Goal: Task Accomplishment & Management: Complete application form

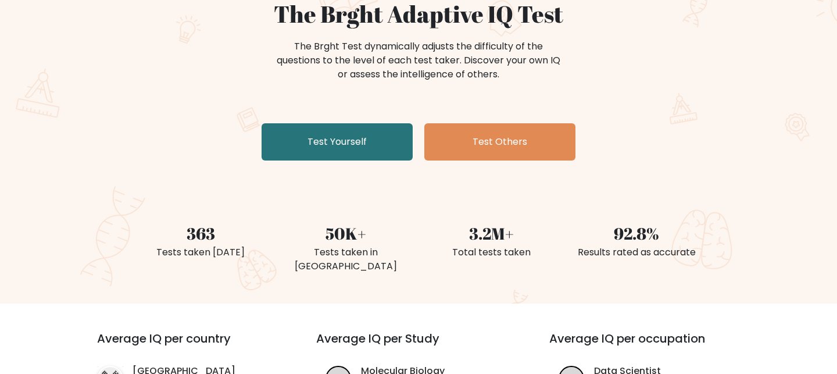
scroll to position [91, 0]
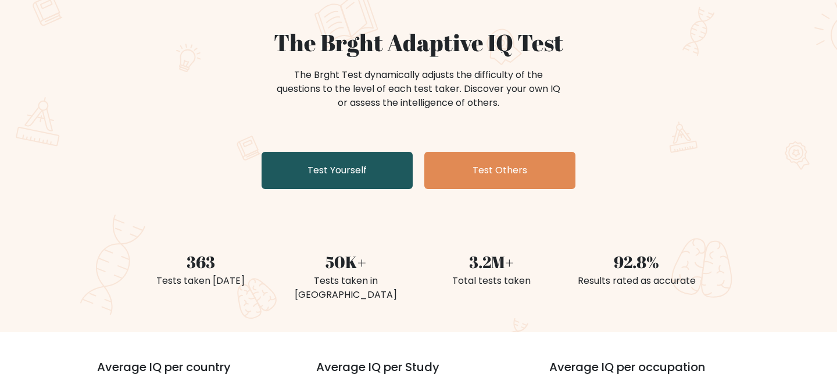
click at [309, 175] on link "Test Yourself" at bounding box center [337, 170] width 151 height 37
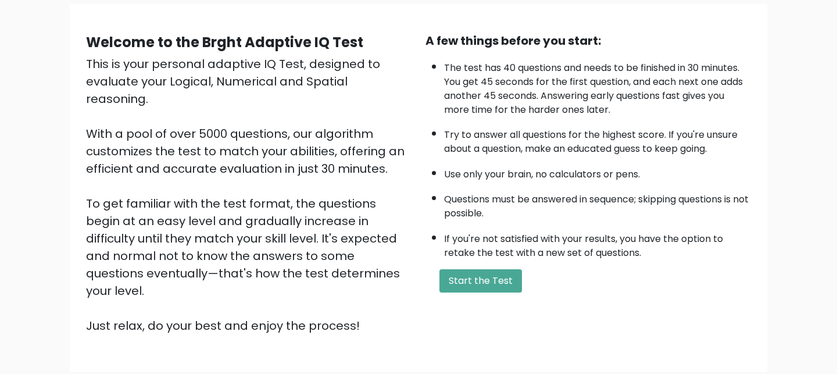
scroll to position [88, 0]
click at [504, 277] on button "Start the Test" at bounding box center [480, 279] width 83 height 23
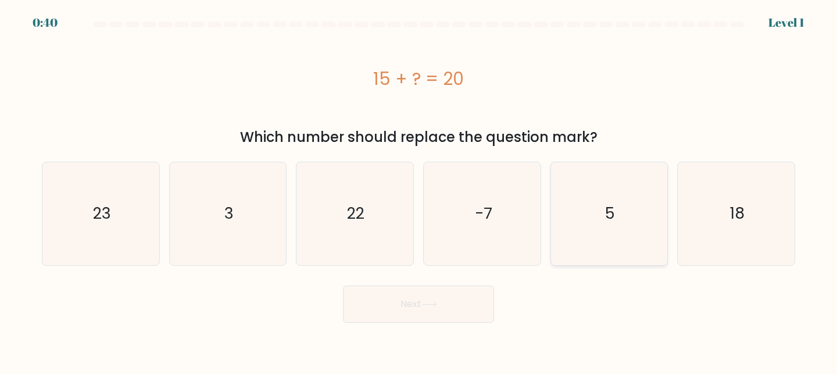
click at [614, 202] on icon "5" at bounding box center [609, 213] width 103 height 103
click at [419, 190] on input "e. 5" at bounding box center [418, 188] width 1 height 3
radio input "true"
click at [410, 302] on button "Next" at bounding box center [418, 303] width 151 height 37
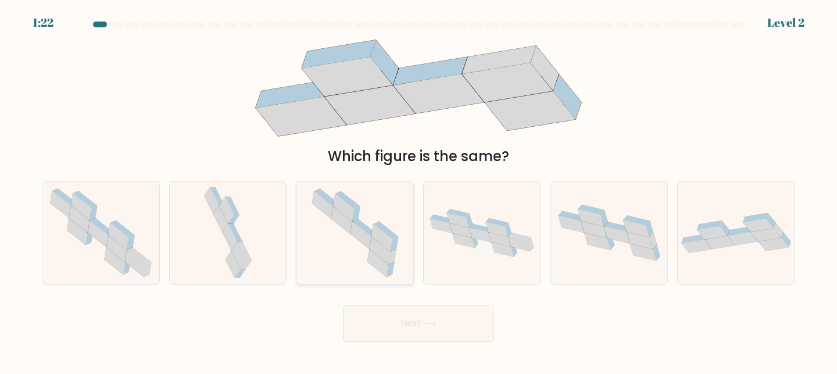
click at [364, 232] on icon at bounding box center [360, 234] width 21 height 27
click at [418, 190] on input "c." at bounding box center [418, 188] width 1 height 3
radio input "true"
click at [439, 335] on button "Next" at bounding box center [418, 323] width 151 height 37
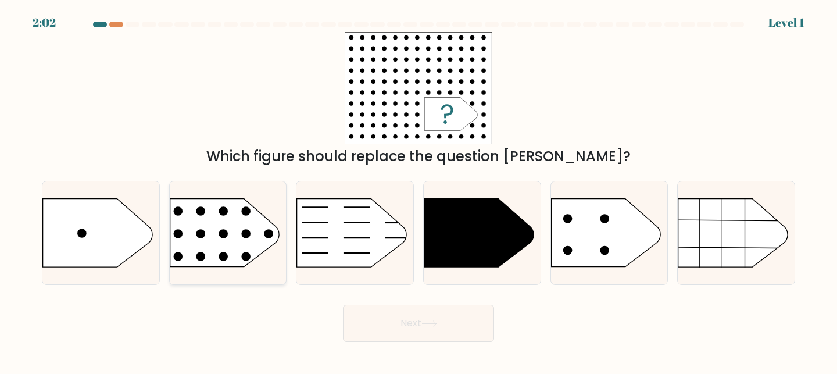
click at [278, 236] on rect at bounding box center [157, 179] width 303 height 231
click at [418, 190] on input "b." at bounding box center [418, 188] width 1 height 3
radio input "true"
click at [403, 318] on button "Next" at bounding box center [418, 323] width 151 height 37
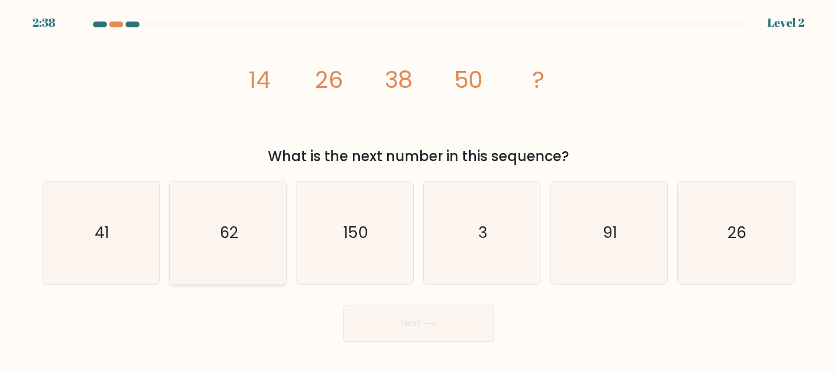
click at [227, 216] on icon "62" at bounding box center [228, 232] width 103 height 103
click at [418, 190] on input "b. 62" at bounding box center [418, 188] width 1 height 3
radio input "true"
click at [420, 352] on body "2:18 Level 2" at bounding box center [418, 187] width 837 height 374
click at [452, 307] on button "Next" at bounding box center [418, 323] width 151 height 37
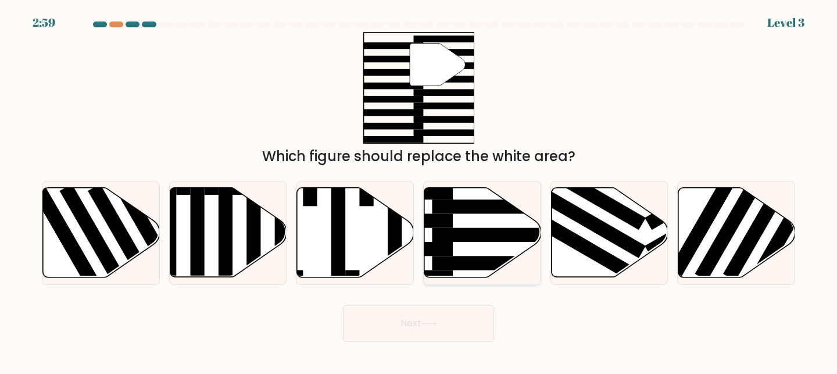
click at [500, 231] on rect at bounding box center [495, 235] width 127 height 14
click at [419, 190] on input "d." at bounding box center [418, 188] width 1 height 3
radio input "true"
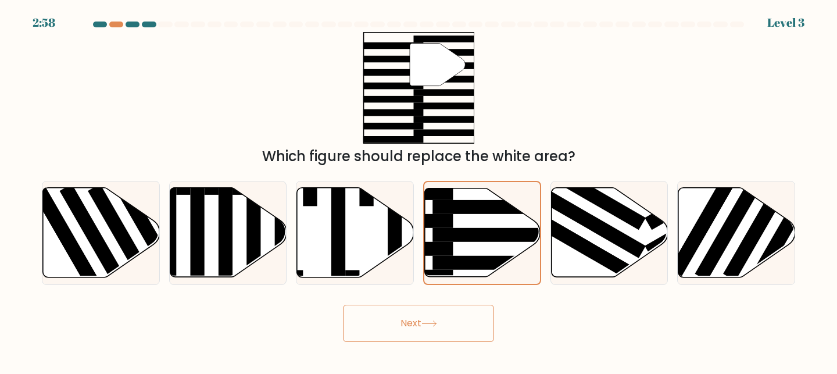
click at [434, 321] on icon at bounding box center [429, 323] width 16 height 6
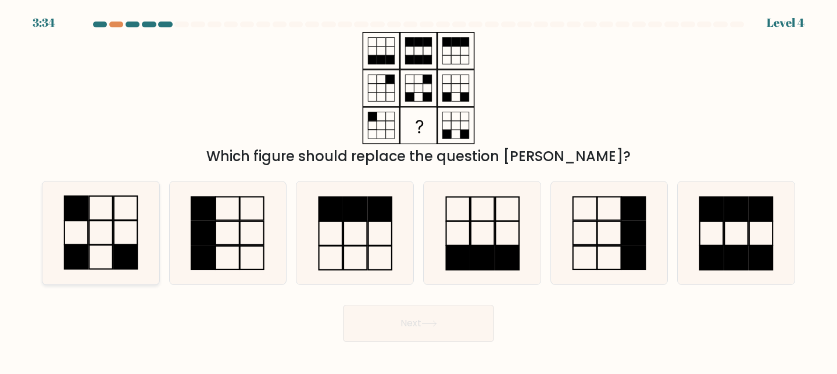
click at [119, 220] on rect at bounding box center [125, 208] width 23 height 24
click at [418, 190] on input "a." at bounding box center [418, 188] width 1 height 3
radio input "true"
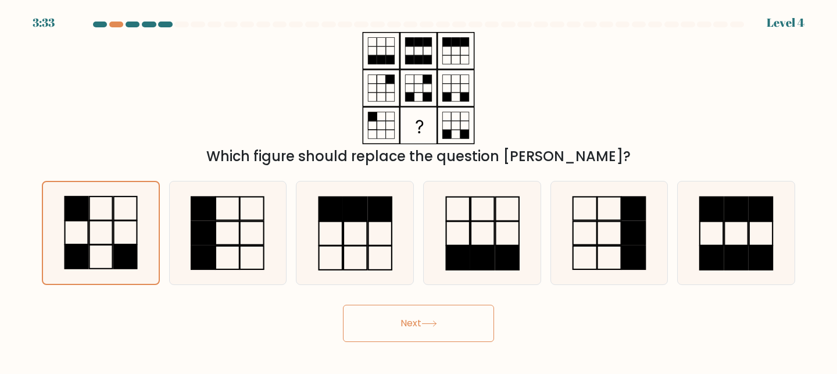
click at [453, 334] on button "Next" at bounding box center [418, 323] width 151 height 37
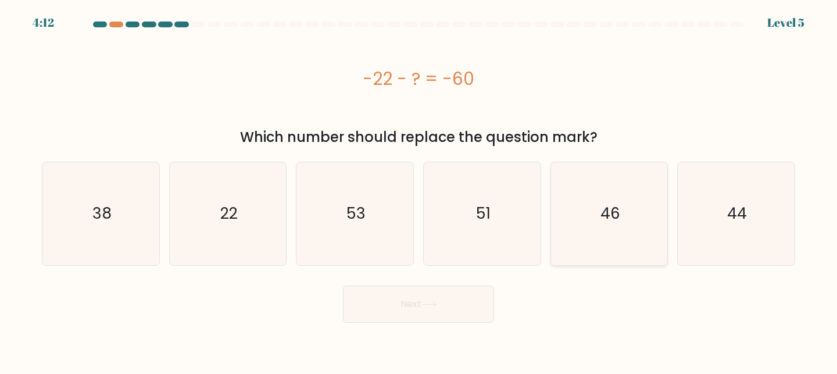
click at [592, 247] on icon "46" at bounding box center [609, 213] width 103 height 103
click at [419, 190] on input "e. 46" at bounding box center [418, 188] width 1 height 3
radio input "true"
click at [460, 314] on button "Next" at bounding box center [418, 303] width 151 height 37
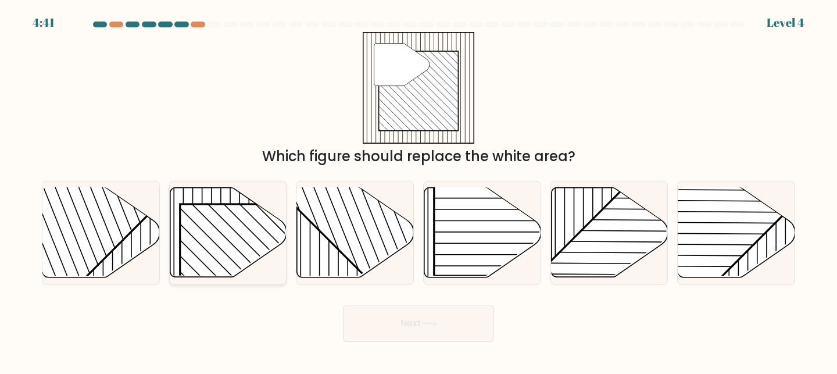
click at [256, 224] on rect at bounding box center [263, 287] width 167 height 167
click at [418, 190] on input "b." at bounding box center [418, 188] width 1 height 3
radio input "true"
click at [438, 319] on button "Next" at bounding box center [418, 323] width 151 height 37
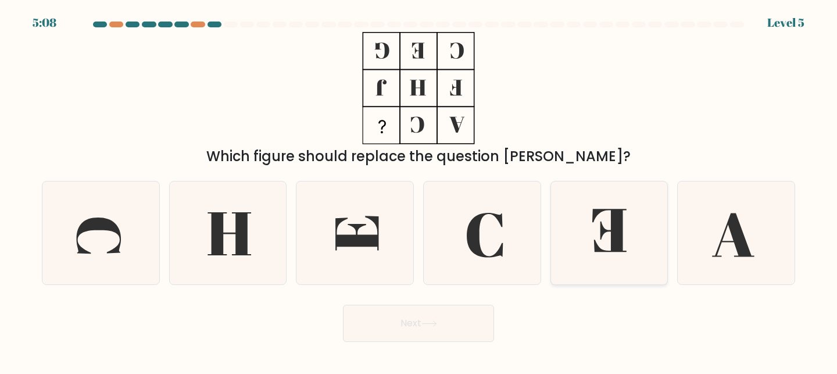
click at [649, 267] on icon at bounding box center [609, 232] width 103 height 103
click at [419, 190] on input "e." at bounding box center [418, 188] width 1 height 3
radio input "true"
click at [432, 328] on button "Next" at bounding box center [418, 323] width 151 height 37
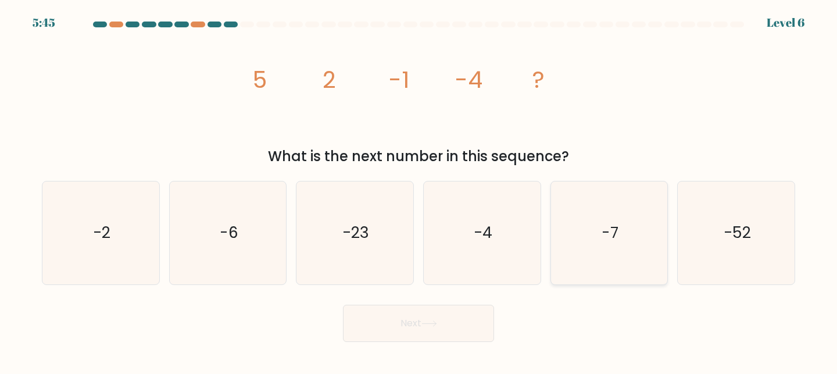
click at [574, 215] on icon "-7" at bounding box center [609, 232] width 103 height 103
click at [419, 190] on input "e. -7" at bounding box center [418, 188] width 1 height 3
radio input "true"
click at [446, 314] on button "Next" at bounding box center [418, 323] width 151 height 37
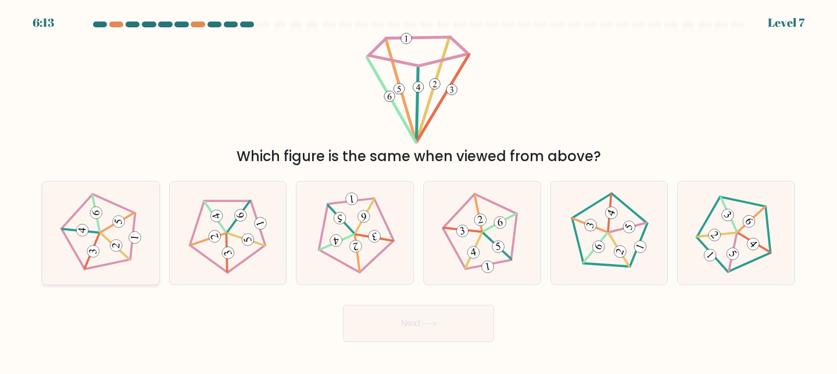
click at [117, 249] on 764 at bounding box center [115, 245] width 13 height 13
click at [418, 190] on input "a." at bounding box center [418, 188] width 1 height 3
radio input "true"
click at [357, 319] on button "Next" at bounding box center [418, 323] width 151 height 37
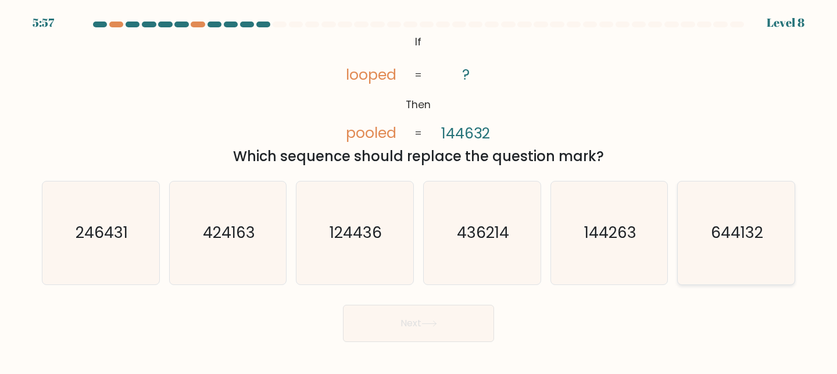
click at [733, 247] on icon "644132" at bounding box center [736, 232] width 103 height 103
click at [419, 190] on input "f. 644132" at bounding box center [418, 188] width 1 height 3
radio input "true"
click at [375, 348] on body "5:57 Level 8 If" at bounding box center [418, 187] width 837 height 374
click at [408, 307] on button "Next" at bounding box center [418, 323] width 151 height 37
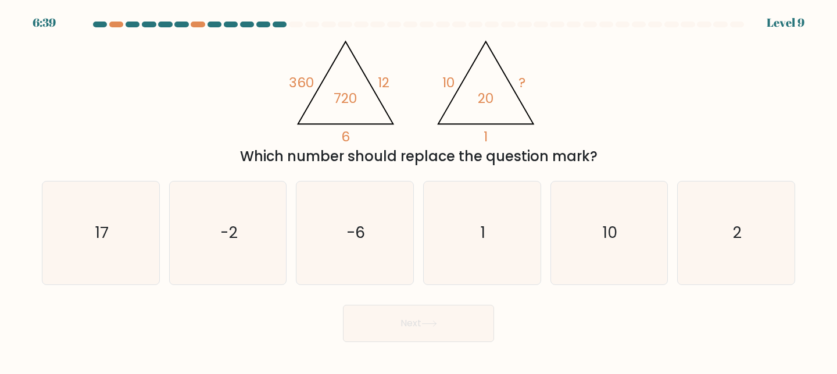
drag, startPoint x: 407, startPoint y: 319, endPoint x: 245, endPoint y: 319, distance: 162.1
click at [245, 319] on div "Next" at bounding box center [418, 320] width 767 height 43
click at [420, 77] on icon "@import url('https://fonts.googleapis.com/css?family=Abril+Fatface:400,100,100i…" at bounding box center [418, 88] width 258 height 112
click at [604, 261] on icon "10" at bounding box center [609, 232] width 103 height 103
click at [419, 190] on input "e. 10" at bounding box center [418, 188] width 1 height 3
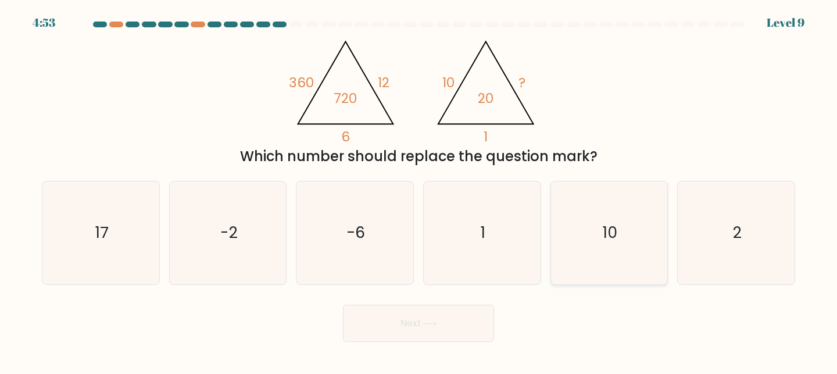
radio input "true"
click at [477, 307] on button "Next" at bounding box center [418, 323] width 151 height 37
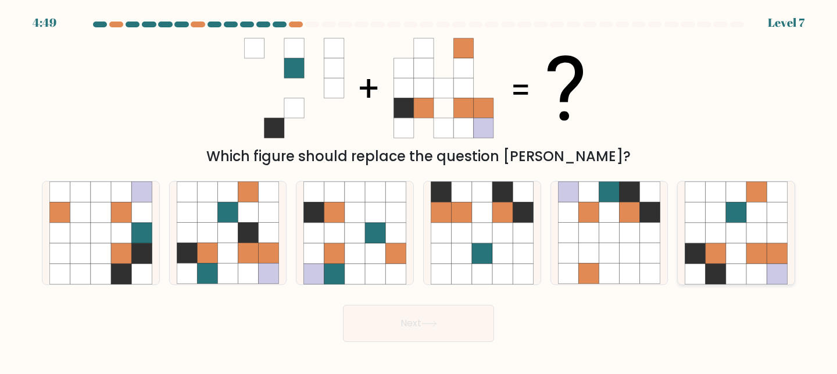
click at [747, 233] on icon at bounding box center [756, 233] width 20 height 20
click at [419, 190] on input "f." at bounding box center [418, 188] width 1 height 3
radio input "true"
click at [412, 318] on button "Next" at bounding box center [418, 323] width 151 height 37
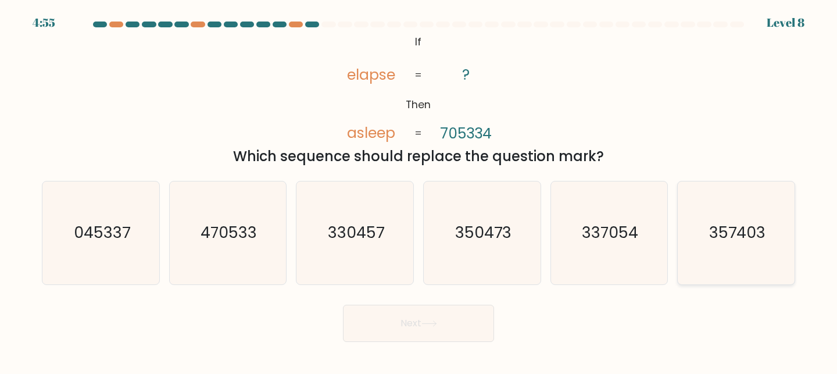
click at [715, 240] on text "357403" at bounding box center [737, 232] width 56 height 22
click at [419, 190] on input "f. 357403" at bounding box center [418, 188] width 1 height 3
radio input "true"
click at [446, 325] on button "Next" at bounding box center [418, 323] width 151 height 37
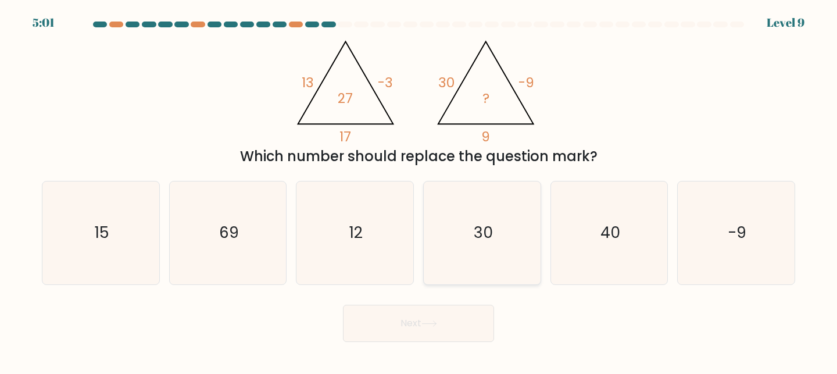
click at [508, 226] on icon "30" at bounding box center [482, 232] width 103 height 103
click at [419, 190] on input "d. 30" at bounding box center [418, 188] width 1 height 3
radio input "true"
click at [440, 321] on button "Next" at bounding box center [418, 323] width 151 height 37
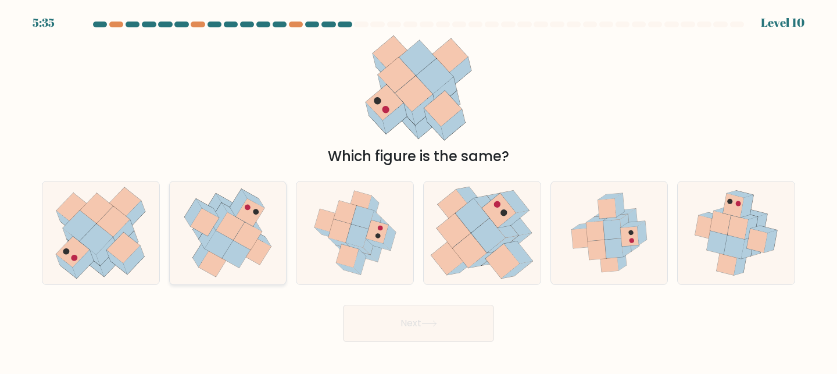
click at [222, 230] on icon at bounding box center [230, 226] width 28 height 28
click at [418, 190] on input "b." at bounding box center [418, 188] width 1 height 3
radio input "true"
click at [382, 305] on button "Next" at bounding box center [418, 323] width 151 height 37
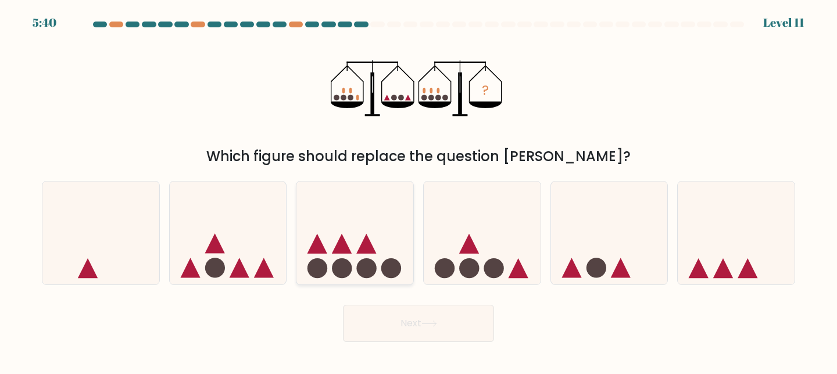
click at [367, 205] on icon at bounding box center [354, 232] width 117 height 96
click at [418, 190] on input "c." at bounding box center [418, 188] width 1 height 3
radio input "true"
click at [467, 233] on icon at bounding box center [482, 232] width 117 height 96
click at [419, 190] on input "d." at bounding box center [418, 188] width 1 height 3
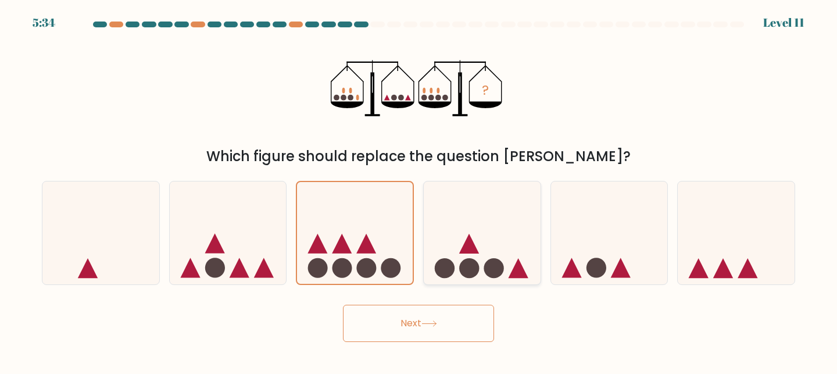
radio input "true"
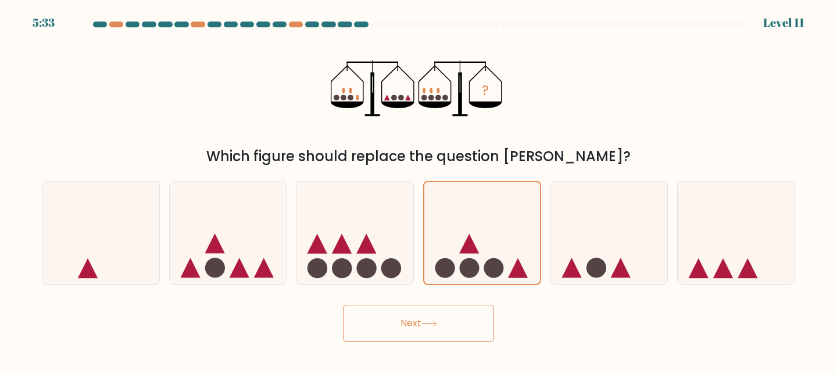
click at [449, 334] on button "Next" at bounding box center [418, 323] width 151 height 37
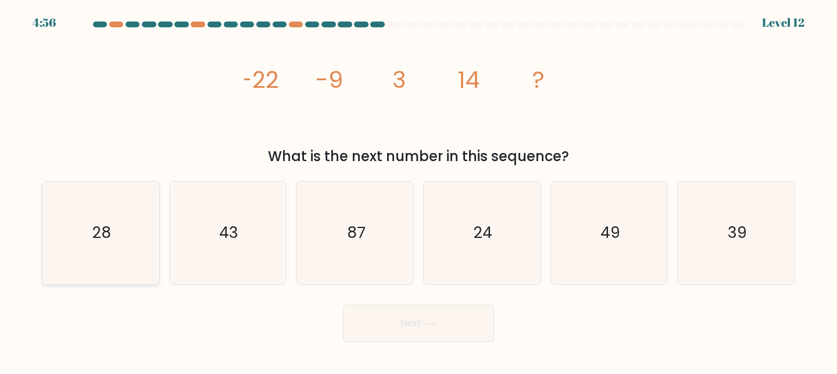
click at [140, 204] on icon "28" at bounding box center [100, 232] width 103 height 103
click at [418, 190] on input "a. 28" at bounding box center [418, 188] width 1 height 3
radio input "true"
click at [490, 207] on icon "24" at bounding box center [482, 232] width 103 height 103
click at [419, 190] on input "d. 24" at bounding box center [418, 188] width 1 height 3
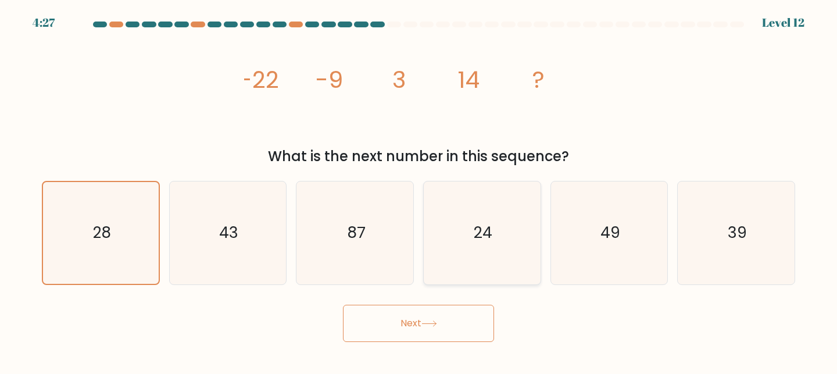
radio input "true"
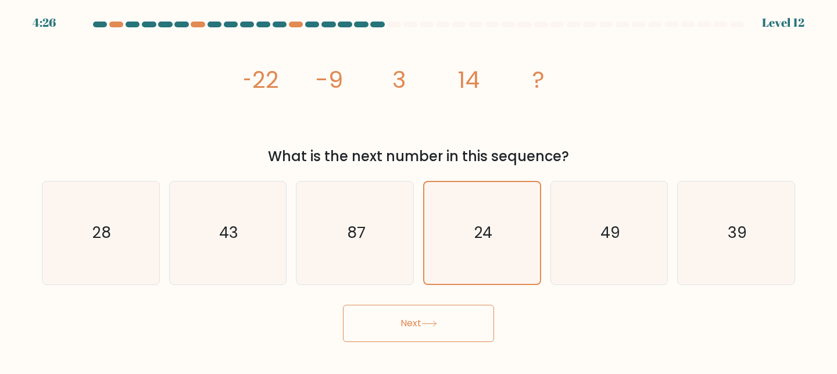
click at [435, 332] on button "Next" at bounding box center [418, 323] width 151 height 37
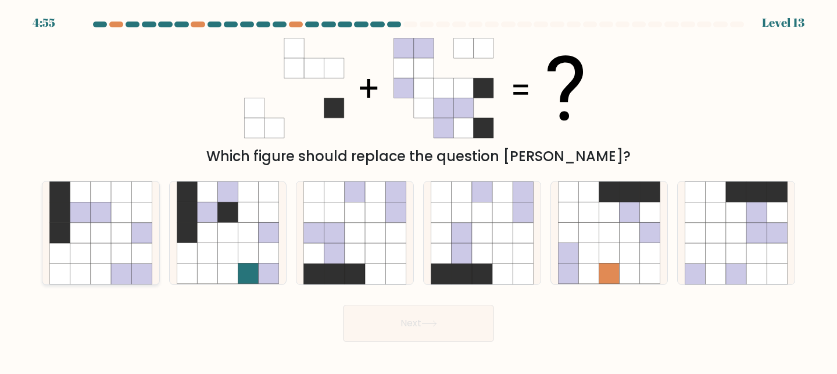
click at [68, 203] on icon at bounding box center [59, 212] width 20 height 20
click at [418, 190] on input "a." at bounding box center [418, 188] width 1 height 3
radio input "true"
click at [379, 323] on button "Next" at bounding box center [418, 323] width 151 height 37
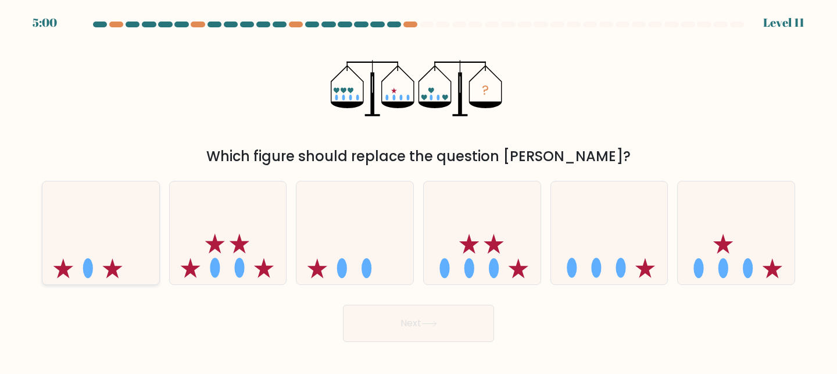
click at [99, 228] on icon at bounding box center [100, 232] width 117 height 96
click at [418, 190] on input "a." at bounding box center [418, 188] width 1 height 3
radio input "true"
click at [442, 271] on ellipse at bounding box center [444, 268] width 10 height 20
click at [419, 190] on input "d." at bounding box center [418, 188] width 1 height 3
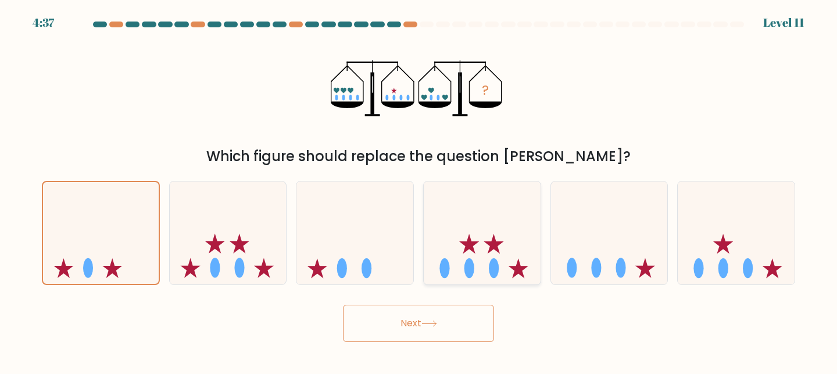
radio input "true"
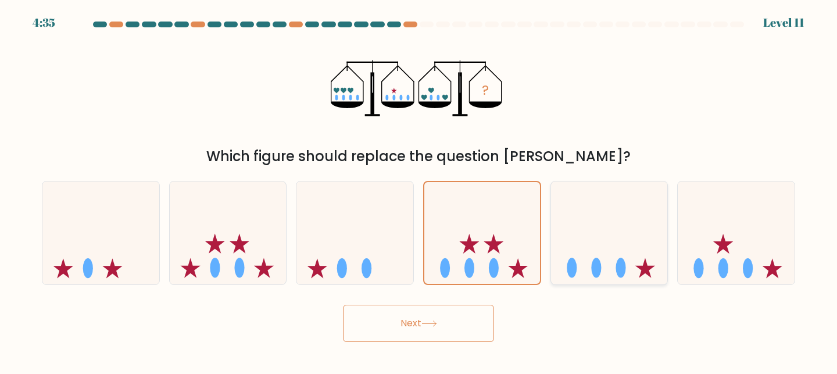
click at [571, 275] on ellipse at bounding box center [572, 268] width 10 height 20
click at [419, 190] on input "e." at bounding box center [418, 188] width 1 height 3
radio input "true"
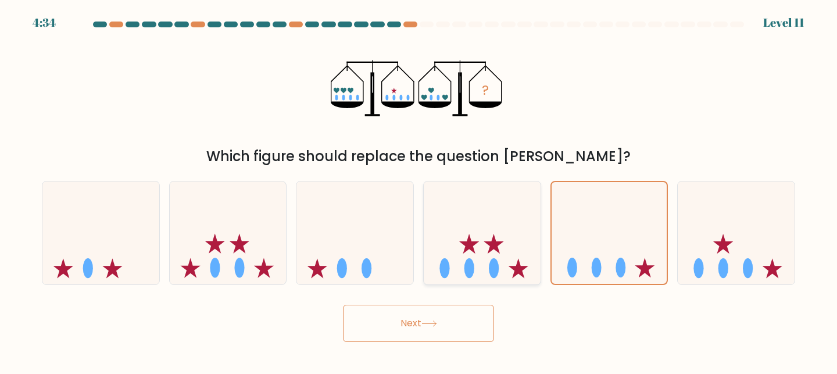
click at [431, 245] on icon at bounding box center [482, 232] width 117 height 96
click at [419, 190] on input "d." at bounding box center [418, 188] width 1 height 3
radio input "true"
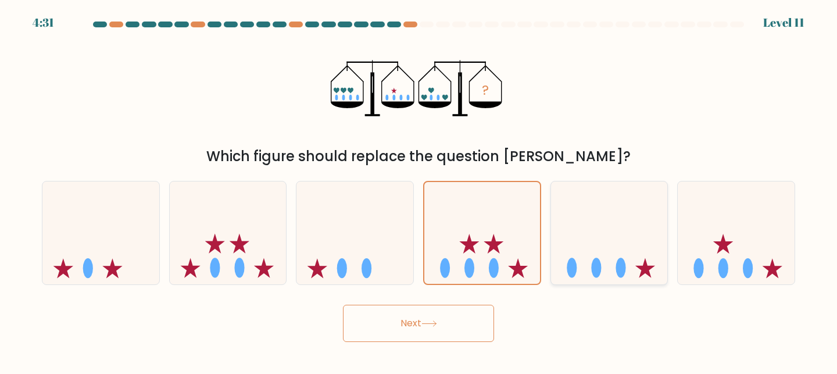
click at [555, 250] on icon at bounding box center [609, 232] width 117 height 96
click at [419, 190] on input "e." at bounding box center [418, 188] width 1 height 3
radio input "true"
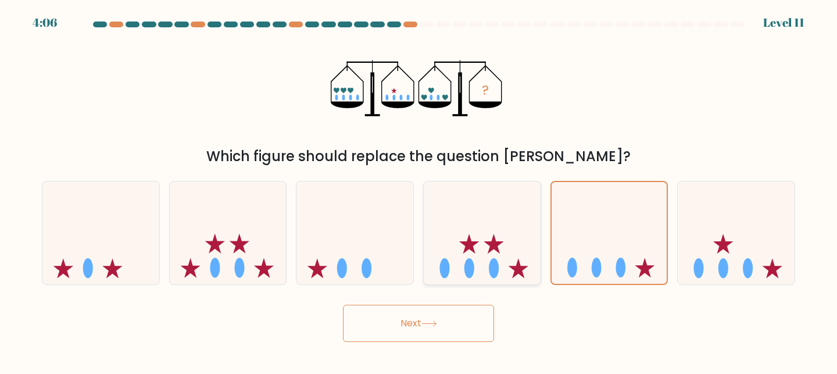
click at [483, 232] on icon at bounding box center [482, 232] width 117 height 96
click at [419, 190] on input "d." at bounding box center [418, 188] width 1 height 3
radio input "true"
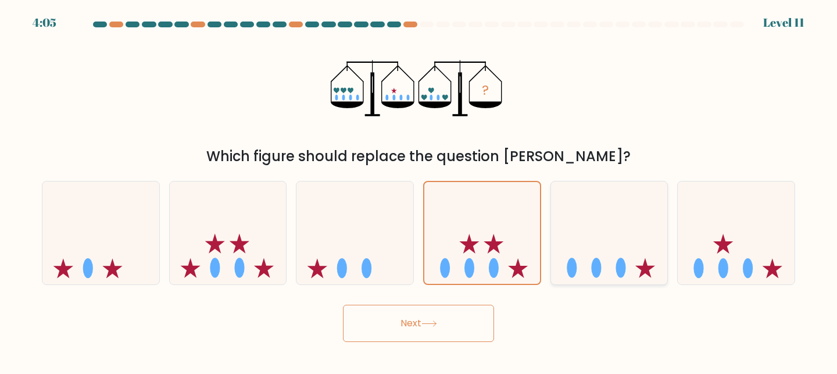
click at [594, 242] on icon at bounding box center [609, 232] width 117 height 96
click at [419, 190] on input "e." at bounding box center [418, 188] width 1 height 3
radio input "true"
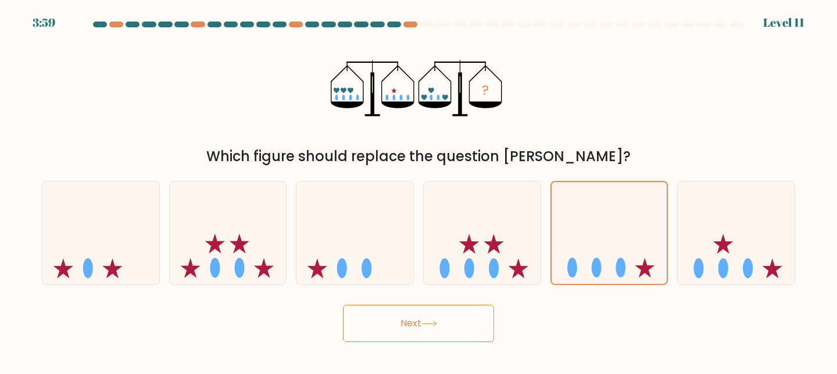
click at [412, 316] on button "Next" at bounding box center [418, 323] width 151 height 37
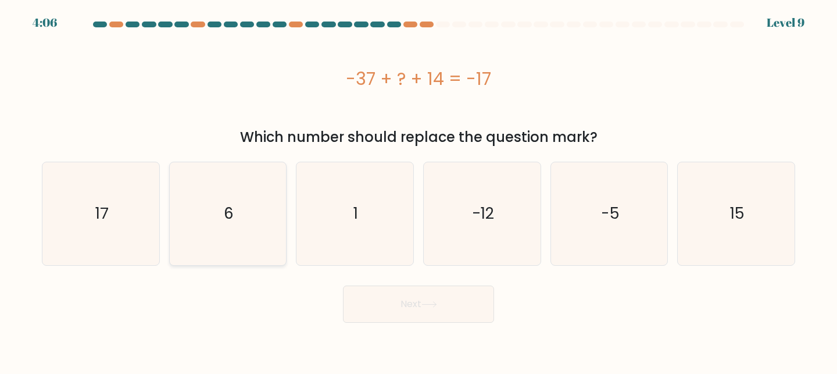
click at [207, 205] on icon "6" at bounding box center [228, 213] width 103 height 103
click at [418, 190] on input "b. 6" at bounding box center [418, 188] width 1 height 3
radio input "true"
click at [410, 303] on button "Next" at bounding box center [418, 303] width 151 height 37
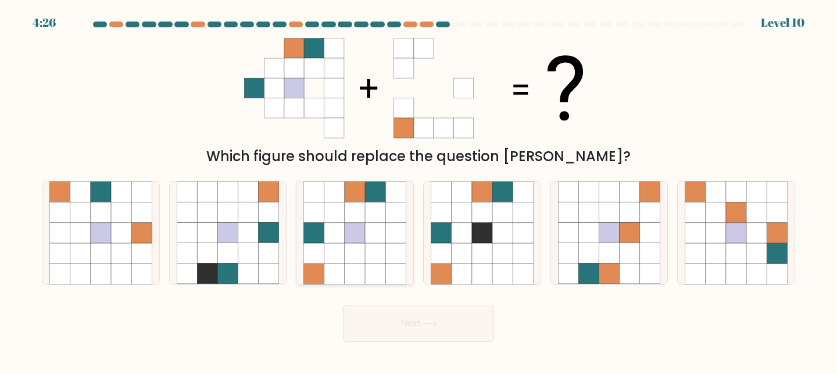
click at [333, 199] on icon at bounding box center [334, 191] width 20 height 20
click at [418, 190] on input "c." at bounding box center [418, 188] width 1 height 3
radio input "true"
click at [404, 336] on button "Next" at bounding box center [418, 323] width 151 height 37
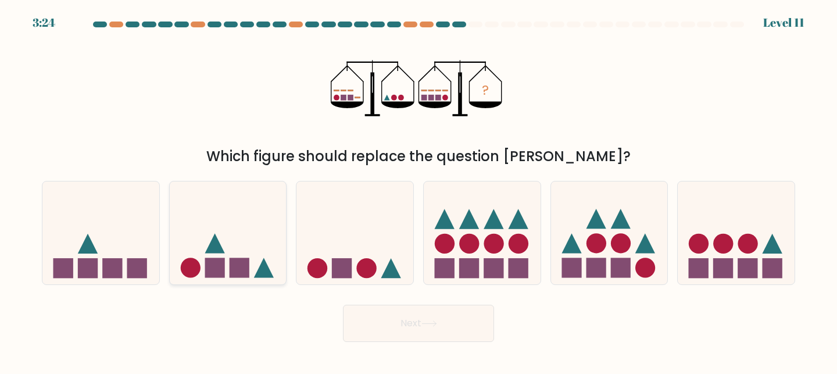
click at [238, 231] on icon at bounding box center [228, 232] width 117 height 96
click at [418, 190] on input "b." at bounding box center [418, 188] width 1 height 3
radio input "true"
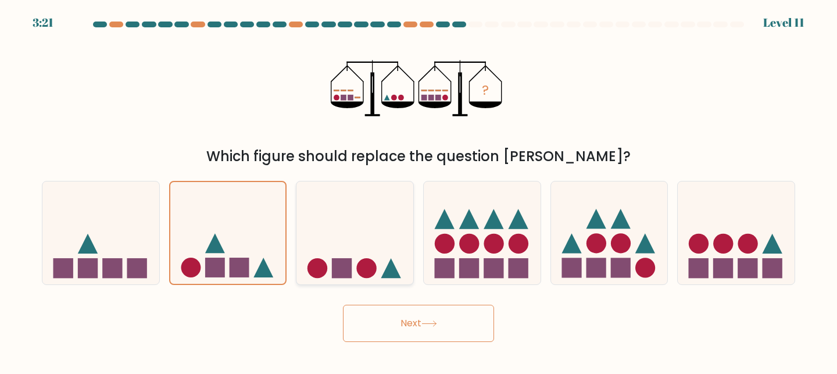
click at [309, 223] on icon at bounding box center [354, 232] width 117 height 96
click at [418, 190] on input "c." at bounding box center [418, 188] width 1 height 3
radio input "true"
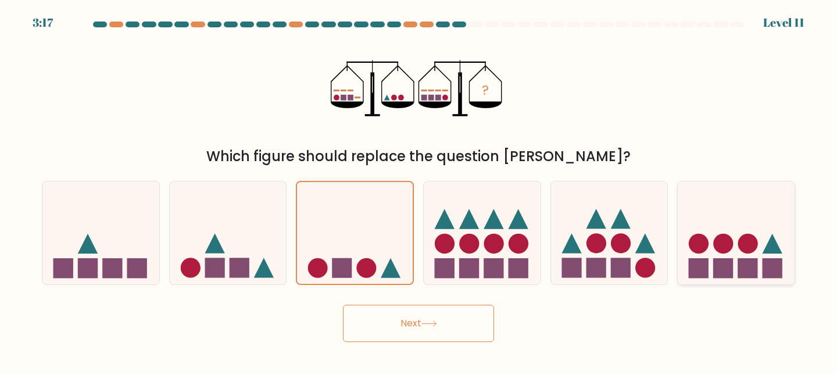
click at [711, 263] on icon at bounding box center [736, 232] width 117 height 96
click at [419, 190] on input "f." at bounding box center [418, 188] width 1 height 3
radio input "true"
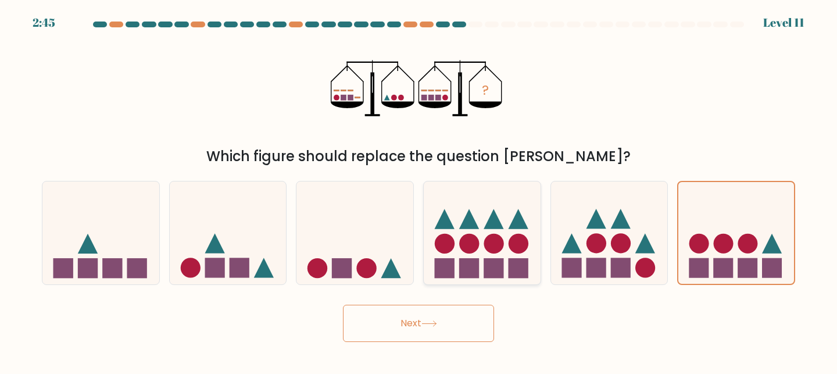
click at [486, 242] on circle at bounding box center [493, 244] width 20 height 20
click at [419, 190] on input "d." at bounding box center [418, 188] width 1 height 3
radio input "true"
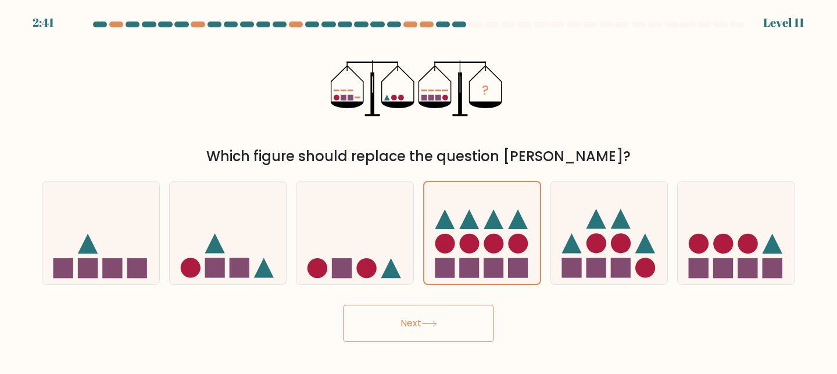
click at [413, 335] on button "Next" at bounding box center [418, 323] width 151 height 37
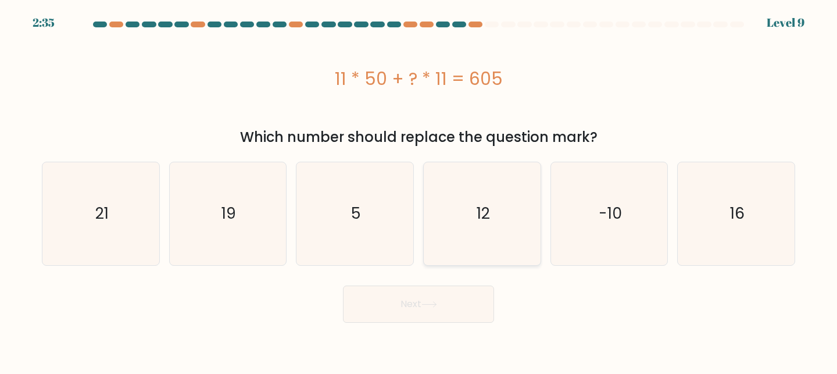
click at [465, 192] on icon "12" at bounding box center [482, 213] width 103 height 103
click at [419, 190] on input "d. 12" at bounding box center [418, 188] width 1 height 3
radio input "true"
click at [379, 189] on icon "5" at bounding box center [354, 213] width 103 height 103
click at [418, 189] on input "c. 5" at bounding box center [418, 188] width 1 height 3
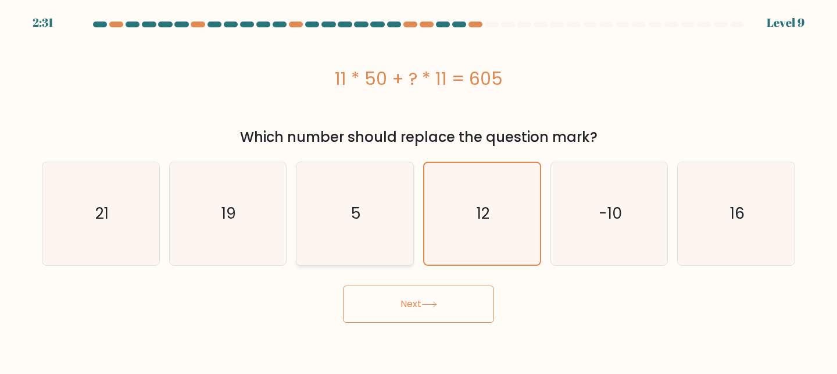
radio input "true"
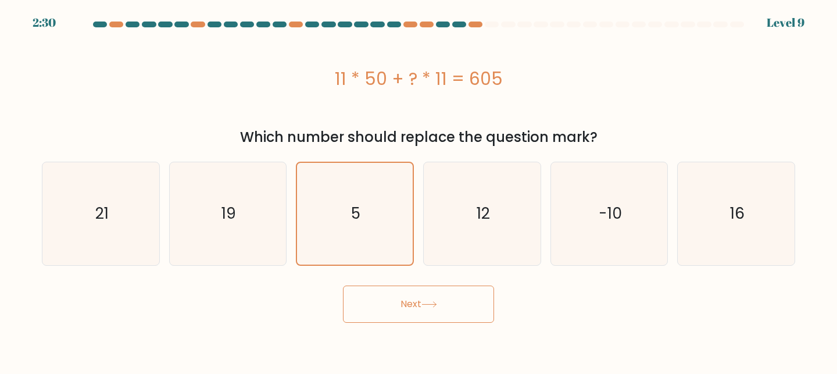
click at [447, 306] on button "Next" at bounding box center [418, 303] width 151 height 37
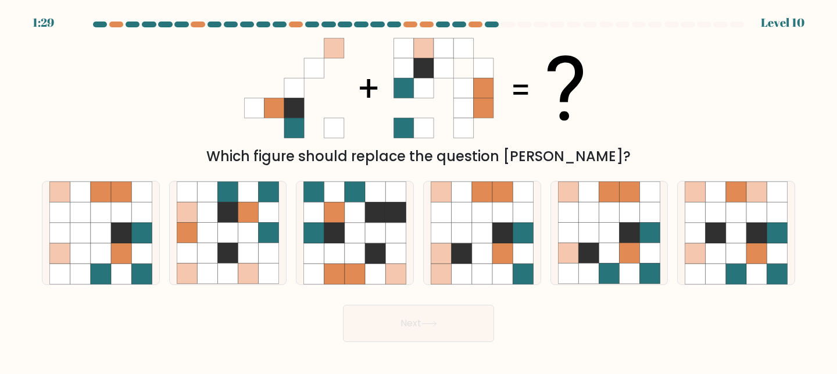
click at [182, 97] on div "Which figure should replace the question mark?" at bounding box center [418, 99] width 767 height 135
click at [217, 121] on div "Which figure should replace the question mark?" at bounding box center [418, 99] width 767 height 135
click at [230, 152] on div "Which figure should replace the question mark?" at bounding box center [418, 156] width 739 height 21
drag, startPoint x: 576, startPoint y: 123, endPoint x: 525, endPoint y: 58, distance: 82.8
click at [525, 58] on icon at bounding box center [418, 88] width 349 height 112
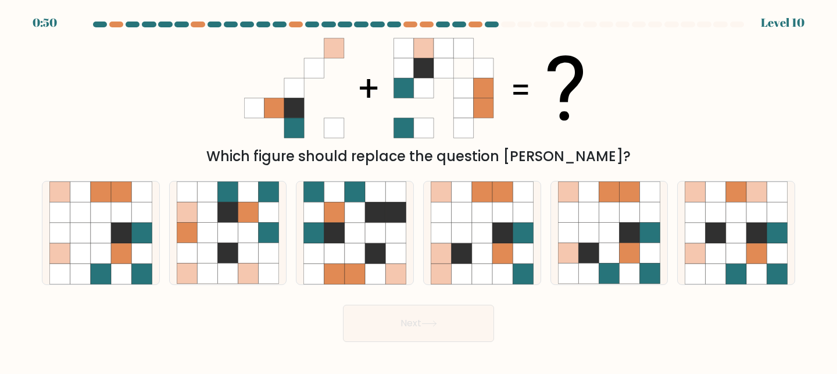
click at [551, 318] on div "Next" at bounding box center [418, 320] width 767 height 43
click at [506, 129] on icon at bounding box center [418, 88] width 349 height 112
click at [506, 128] on icon at bounding box center [418, 88] width 349 height 112
click at [525, 246] on icon at bounding box center [523, 253] width 20 height 20
click at [419, 190] on input "d." at bounding box center [418, 188] width 1 height 3
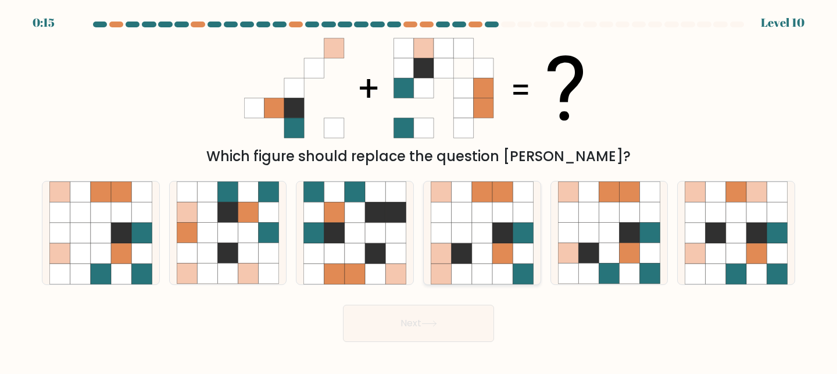
radio input "true"
click at [604, 263] on icon at bounding box center [609, 253] width 20 height 20
click at [419, 190] on input "e." at bounding box center [418, 188] width 1 height 3
radio input "true"
drag, startPoint x: 475, startPoint y: 261, endPoint x: 503, endPoint y: 257, distance: 27.6
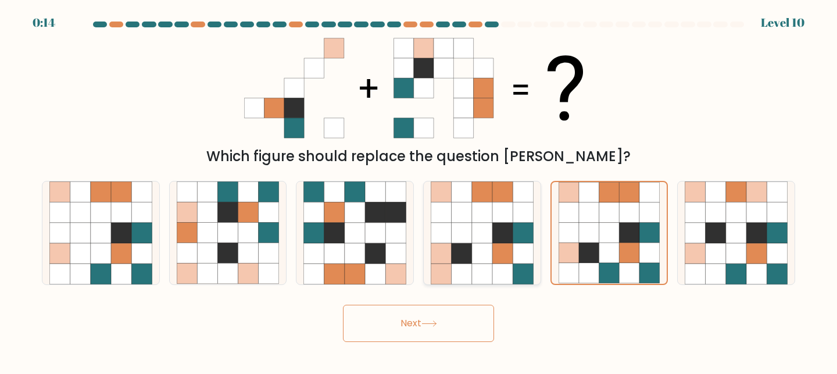
click at [476, 261] on icon at bounding box center [482, 253] width 20 height 20
click at [419, 190] on input "d." at bounding box center [418, 188] width 1 height 3
radio input "true"
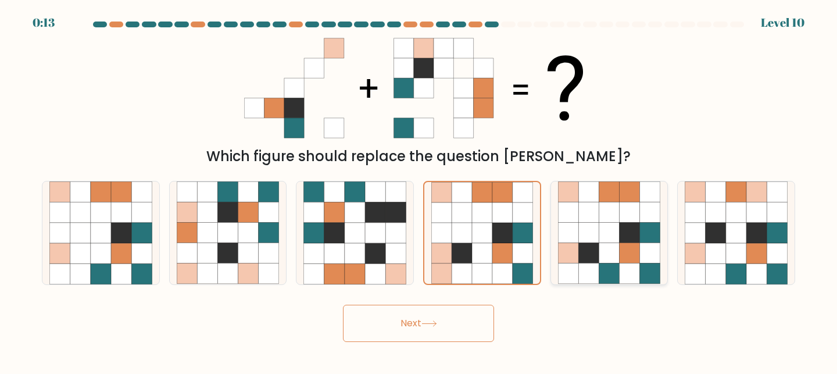
click at [628, 256] on icon at bounding box center [629, 253] width 20 height 20
click at [419, 190] on input "e." at bounding box center [418, 188] width 1 height 3
radio input "true"
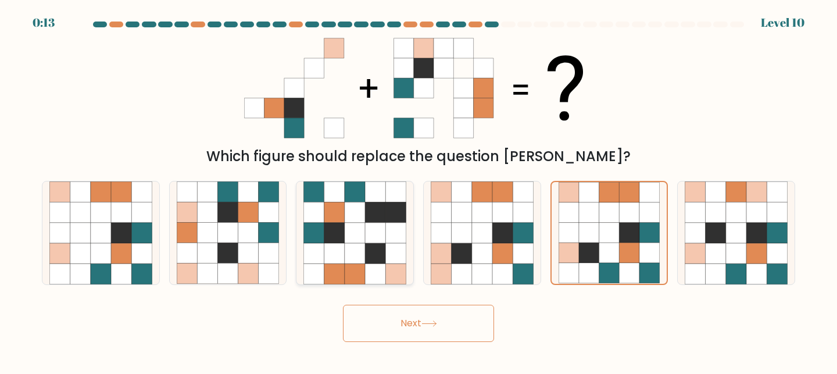
click at [335, 257] on icon at bounding box center [334, 253] width 20 height 20
click at [418, 190] on input "c." at bounding box center [418, 188] width 1 height 3
radio input "true"
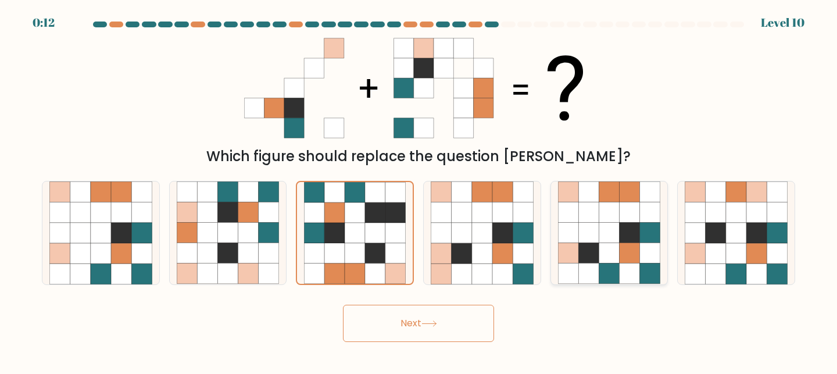
drag, startPoint x: 518, startPoint y: 257, endPoint x: 586, endPoint y: 257, distance: 68.0
click at [519, 257] on icon at bounding box center [523, 253] width 20 height 20
click at [419, 190] on input "d." at bounding box center [418, 188] width 1 height 3
radio input "true"
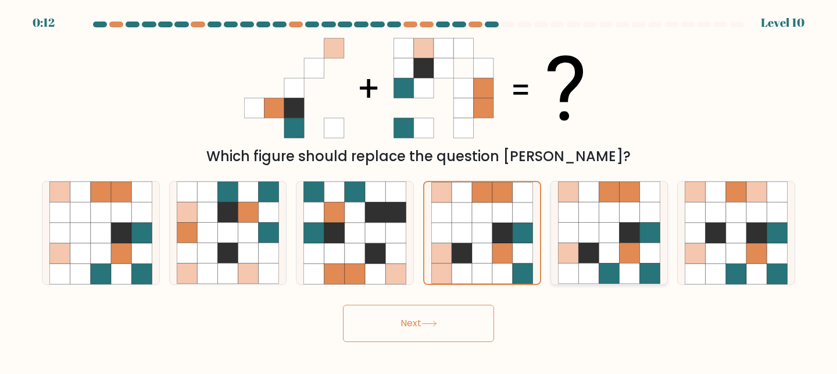
click at [590, 257] on icon at bounding box center [588, 253] width 20 height 20
click at [419, 190] on input "e." at bounding box center [418, 188] width 1 height 3
radio input "true"
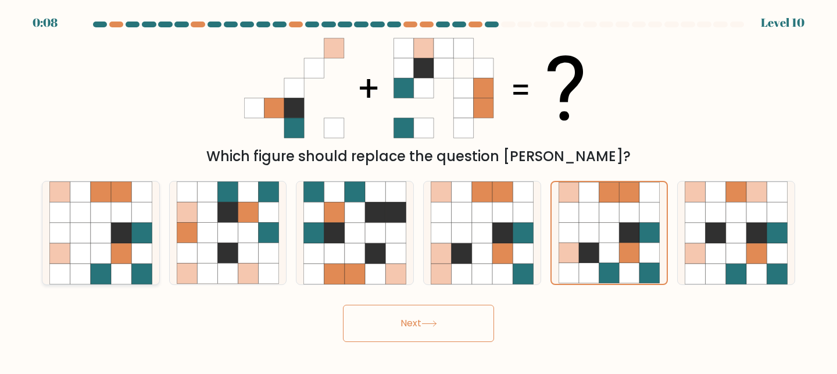
click at [84, 219] on icon at bounding box center [80, 212] width 20 height 20
click at [418, 190] on input "a." at bounding box center [418, 188] width 1 height 3
radio input "true"
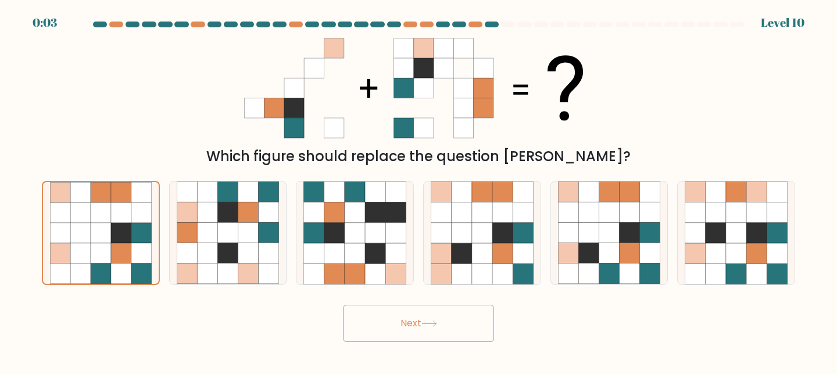
click at [439, 328] on button "Next" at bounding box center [418, 323] width 151 height 37
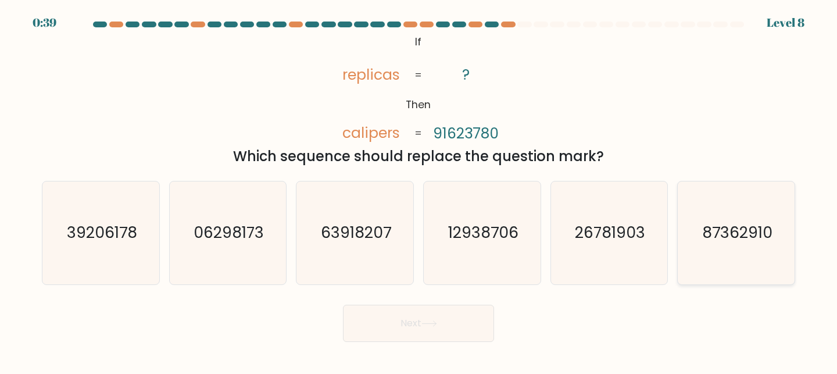
click at [734, 246] on icon "87362910" at bounding box center [736, 232] width 103 height 103
click at [419, 190] on input "f. 87362910" at bounding box center [418, 188] width 1 height 3
radio input "true"
click at [446, 323] on button "Next" at bounding box center [418, 323] width 151 height 37
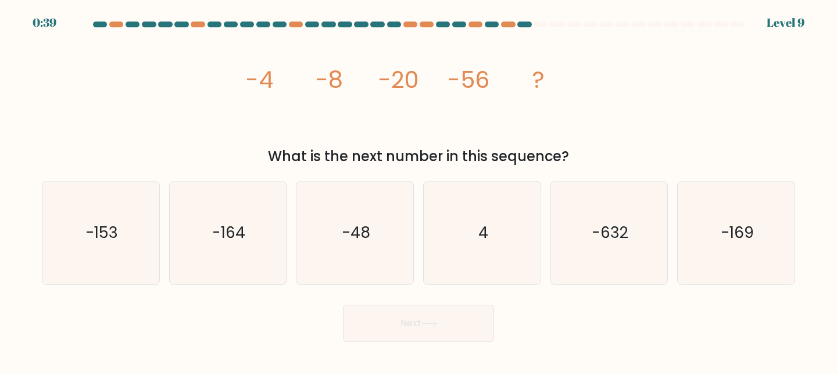
click at [267, 95] on tspan "-4" at bounding box center [259, 79] width 27 height 33
click at [316, 95] on tspan "-8" at bounding box center [329, 79] width 27 height 33
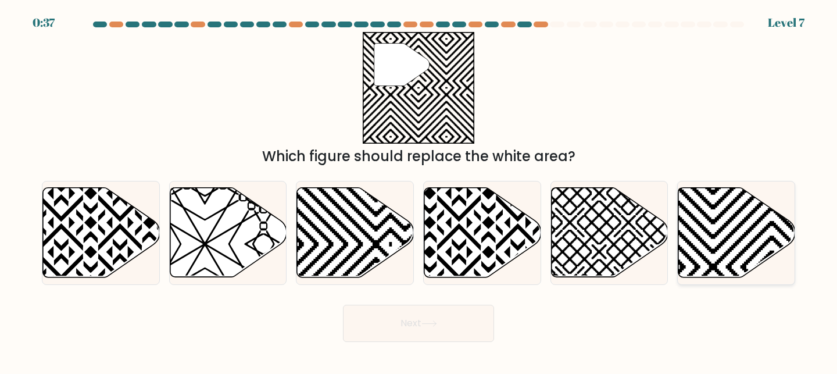
click at [727, 265] on icon at bounding box center [771, 280] width 235 height 235
click at [419, 190] on input "f." at bounding box center [418, 188] width 1 height 3
radio input "true"
click at [458, 313] on button "Next" at bounding box center [418, 323] width 151 height 37
click at [429, 321] on icon at bounding box center [429, 323] width 16 height 6
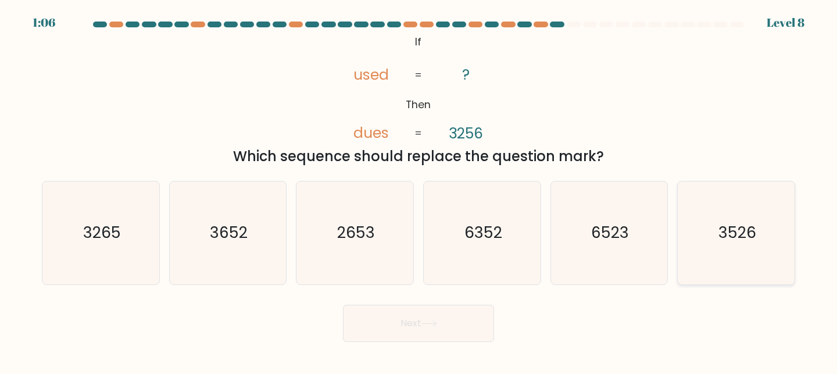
click at [734, 237] on text "3526" at bounding box center [737, 232] width 38 height 22
click at [419, 190] on input "f. 3526" at bounding box center [418, 188] width 1 height 3
radio input "true"
click at [439, 306] on button "Next" at bounding box center [418, 323] width 151 height 37
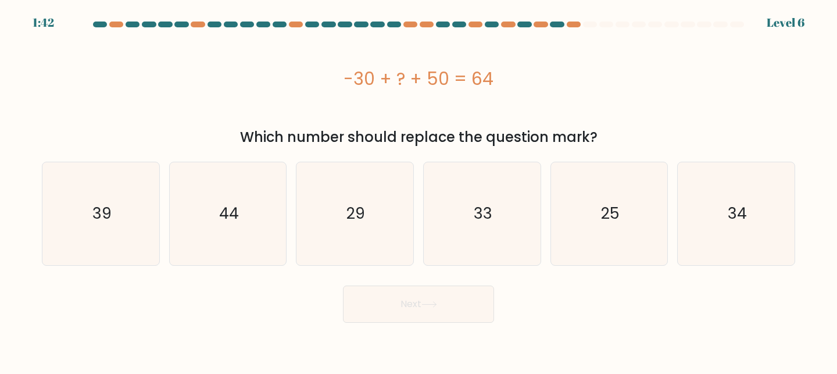
click at [576, 28] on div at bounding box center [418, 27] width 767 height 10
click at [594, 56] on div "-30 + ? + 50 = 64" at bounding box center [418, 78] width 753 height 93
click at [574, 27] on div at bounding box center [574, 25] width 14 height 6
click at [575, 86] on div "-30 + ? + 50 = 64" at bounding box center [418, 79] width 753 height 26
click at [203, 224] on icon "44" at bounding box center [228, 213] width 103 height 103
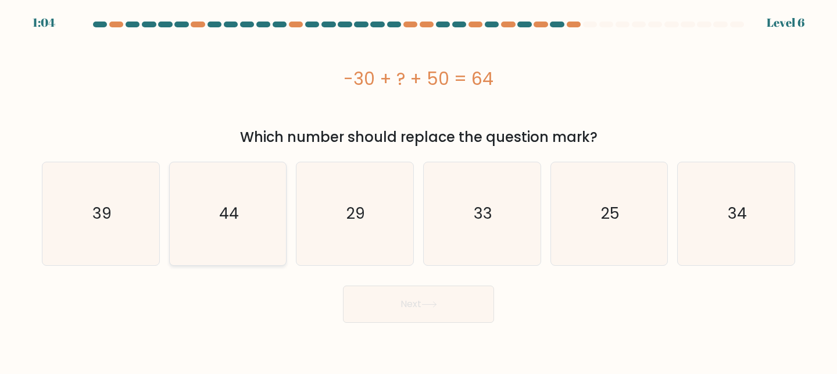
click at [418, 190] on input "b. 44" at bounding box center [418, 188] width 1 height 3
radio input "true"
click at [449, 307] on button "Next" at bounding box center [418, 303] width 151 height 37
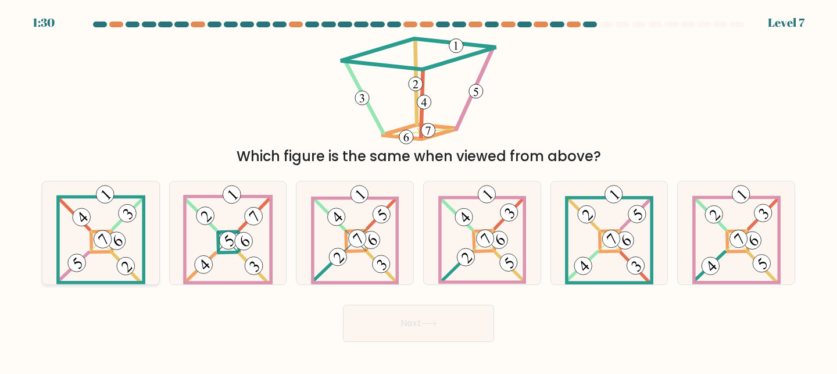
click at [119, 223] on 675 at bounding box center [127, 214] width 29 height 30
click at [418, 190] on input "a." at bounding box center [418, 188] width 1 height 3
radio input "true"
click at [401, 327] on button "Next" at bounding box center [418, 323] width 151 height 37
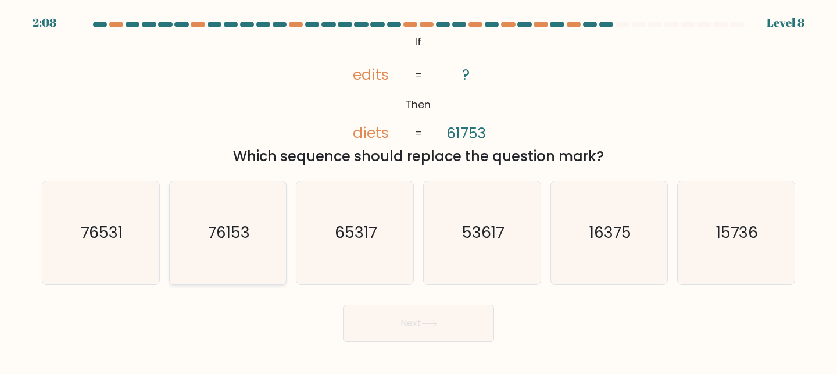
click at [214, 245] on icon "76153" at bounding box center [228, 232] width 103 height 103
click at [418, 190] on input "b. 76153" at bounding box center [418, 188] width 1 height 3
radio input "true"
click at [410, 306] on button "Next" at bounding box center [418, 323] width 151 height 37
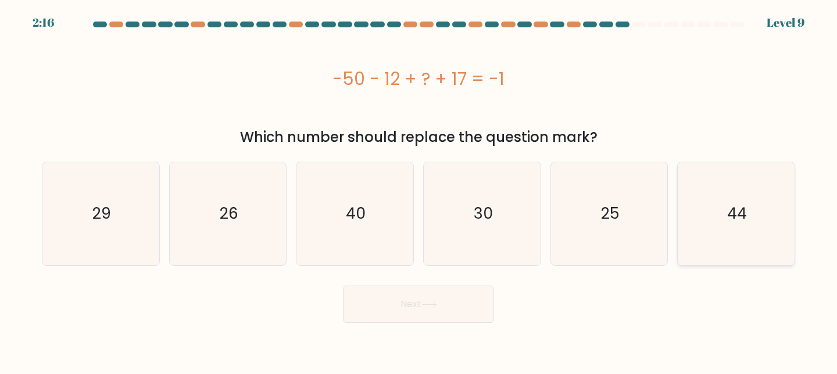
click at [750, 254] on icon "44" at bounding box center [736, 213] width 103 height 103
click at [419, 190] on input "f. 44" at bounding box center [418, 188] width 1 height 3
radio input "true"
click at [368, 306] on button "Next" at bounding box center [418, 303] width 151 height 37
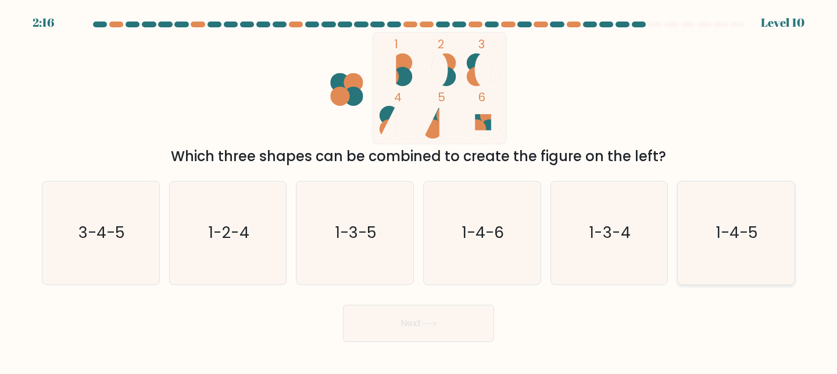
click at [737, 241] on text "1-4-5" at bounding box center [737, 232] width 42 height 22
click at [419, 190] on input "f. 1-4-5" at bounding box center [418, 188] width 1 height 3
radio input "true"
click at [467, 330] on button "Next" at bounding box center [418, 323] width 151 height 37
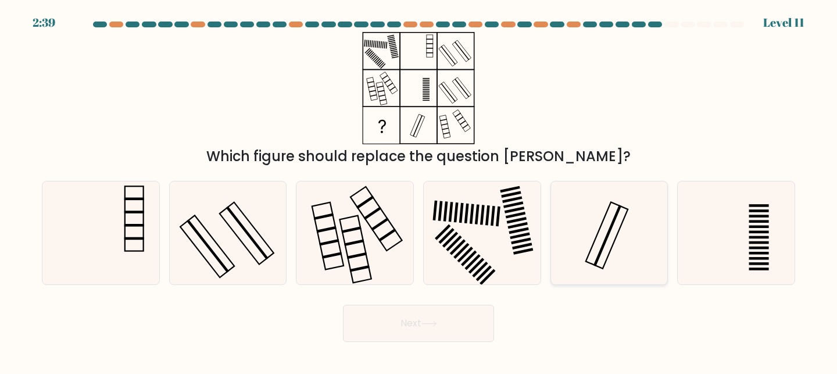
click at [657, 235] on icon at bounding box center [609, 232] width 103 height 103
click at [419, 190] on input "e." at bounding box center [418, 188] width 1 height 3
radio input "true"
click at [464, 313] on button "Next" at bounding box center [418, 323] width 151 height 37
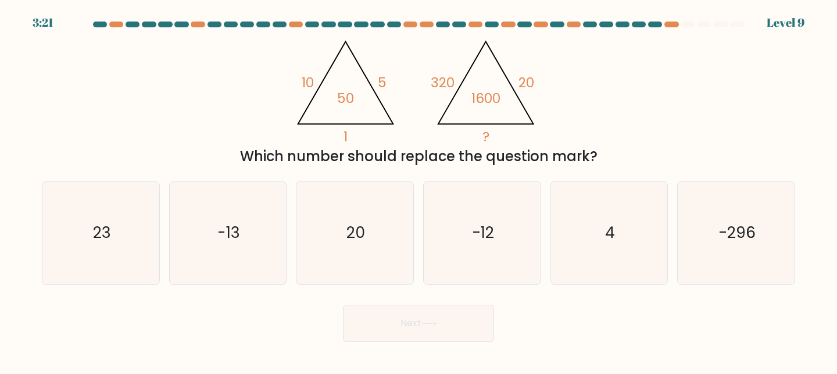
drag, startPoint x: 469, startPoint y: 326, endPoint x: 565, endPoint y: 310, distance: 97.7
click at [565, 310] on div "Next" at bounding box center [418, 320] width 767 height 43
click at [175, 77] on div "@import url('https://fonts.googleapis.com/css?family=Abril+Fatface:400,100,100i…" at bounding box center [418, 99] width 767 height 135
click at [354, 228] on text "20" at bounding box center [355, 232] width 19 height 22
click at [418, 190] on input "c. 20" at bounding box center [418, 188] width 1 height 3
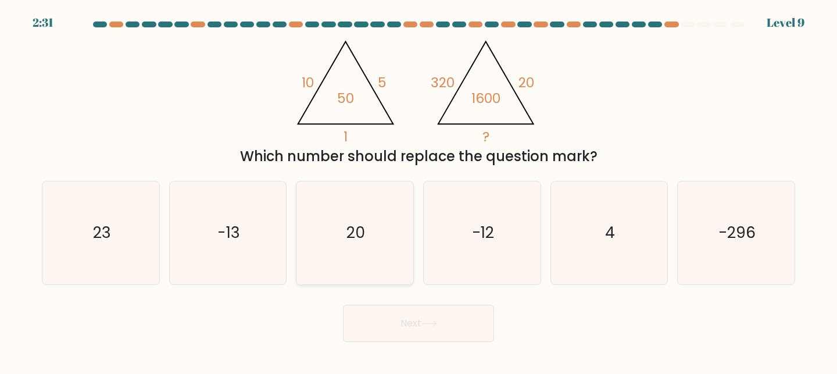
radio input "true"
click at [452, 327] on button "Next" at bounding box center [418, 323] width 151 height 37
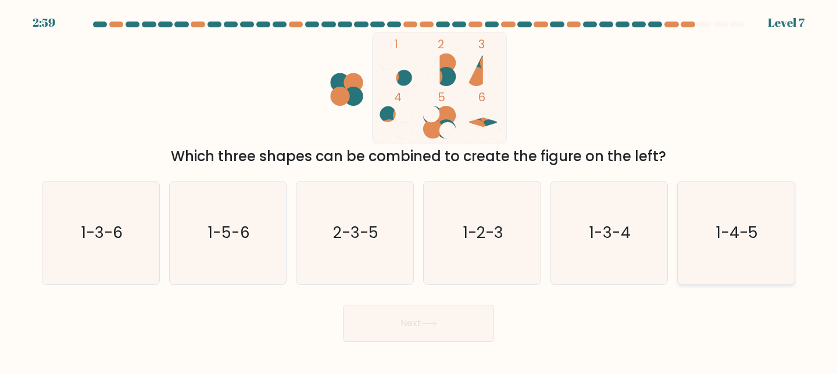
click at [703, 260] on icon "1-4-5" at bounding box center [736, 232] width 103 height 103
click at [419, 190] on input "f. 1-4-5" at bounding box center [418, 188] width 1 height 3
radio input "true"
click at [458, 317] on button "Next" at bounding box center [418, 323] width 151 height 37
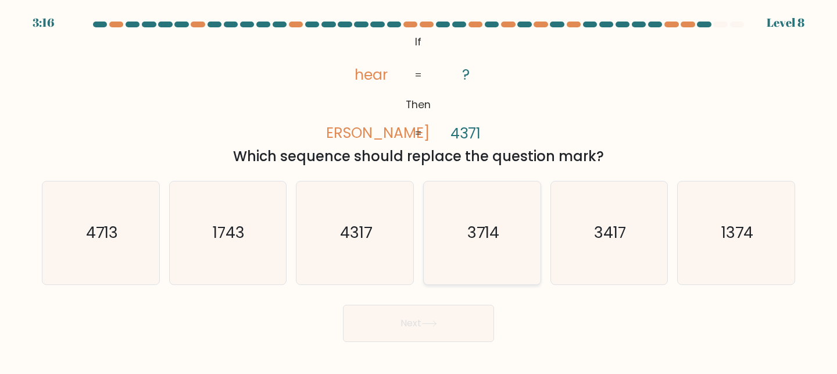
click at [502, 236] on icon "3714" at bounding box center [482, 232] width 103 height 103
click at [419, 190] on input "d. 3714" at bounding box center [418, 188] width 1 height 3
radio input "true"
click at [442, 328] on button "Next" at bounding box center [418, 323] width 151 height 37
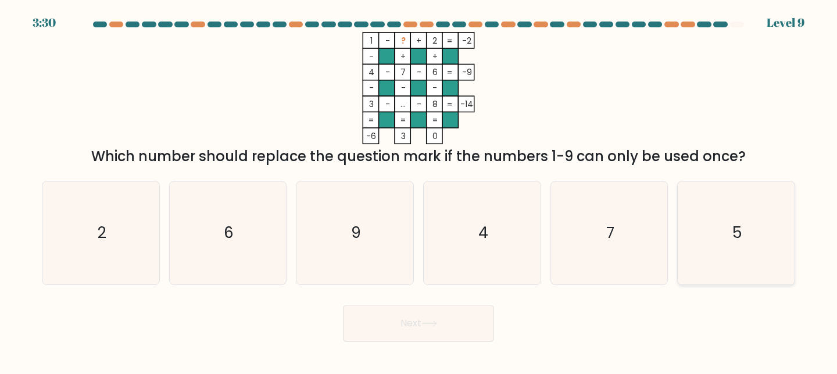
click at [748, 245] on icon "5" at bounding box center [736, 232] width 103 height 103
click at [419, 190] on input "f. 5" at bounding box center [418, 188] width 1 height 3
radio input "true"
click at [407, 324] on button "Next" at bounding box center [418, 323] width 151 height 37
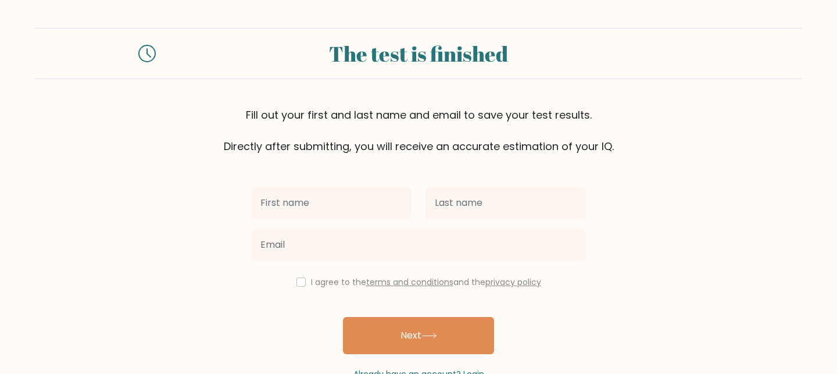
scroll to position [34, 0]
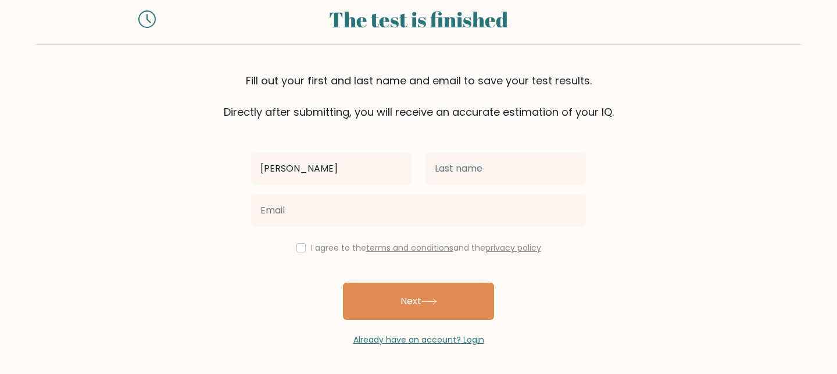
type input "[PERSON_NAME]"
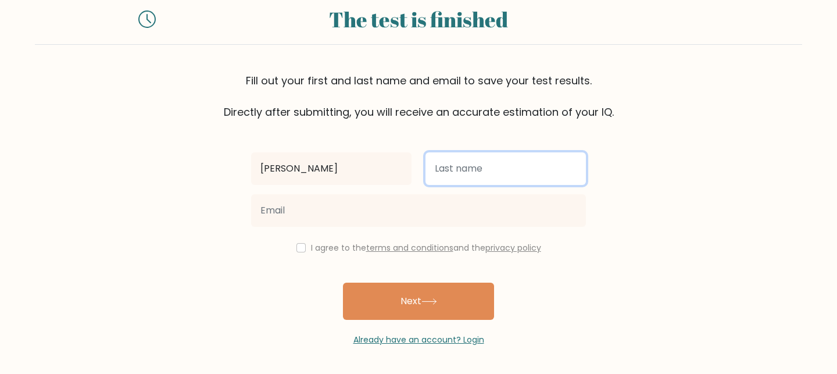
click at [447, 162] on input "text" at bounding box center [505, 168] width 160 height 33
type input "doe"
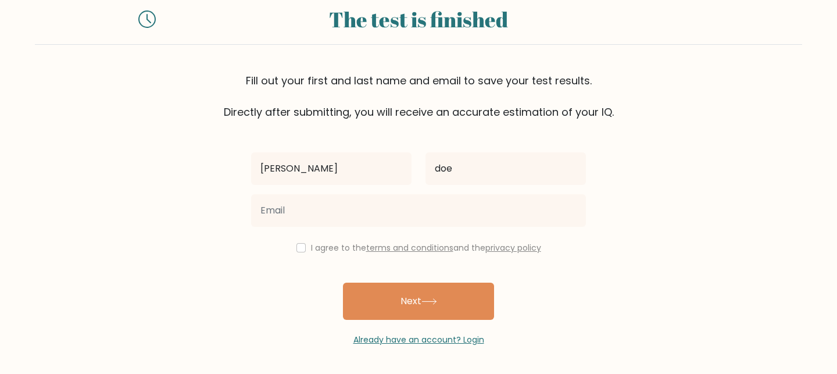
click at [187, 183] on form "The test is finished Fill out your first and last name and email to save your t…" at bounding box center [418, 170] width 837 height 352
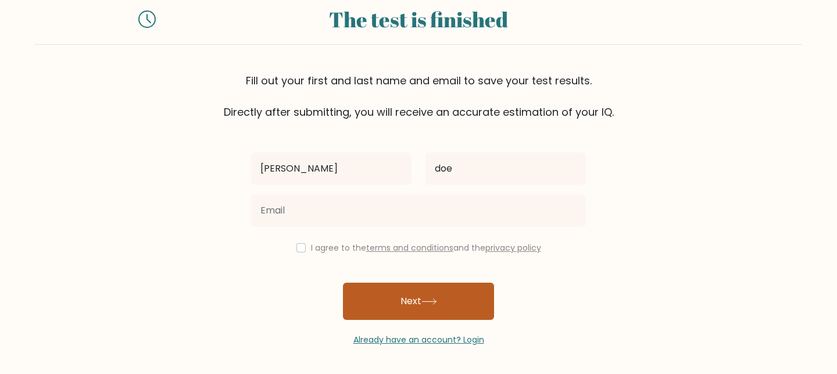
click at [436, 299] on icon at bounding box center [429, 301] width 16 height 6
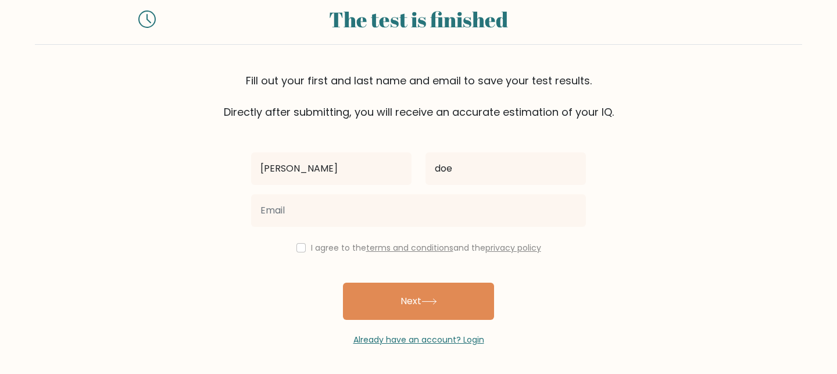
click at [190, 181] on form "The test is finished Fill out your first and last name and email to save your t…" at bounding box center [418, 170] width 837 height 352
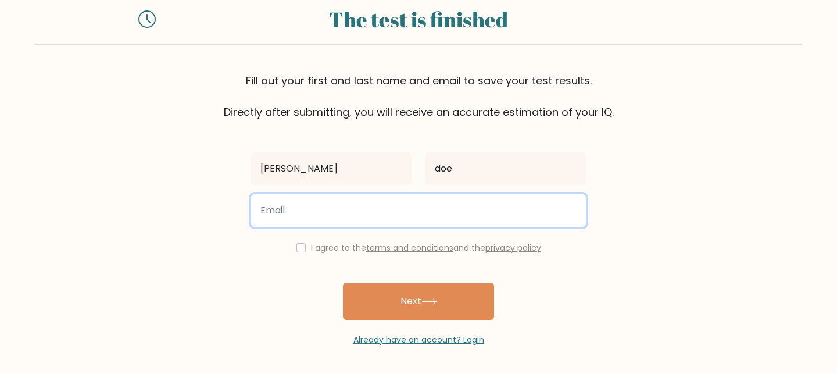
click at [269, 220] on input "email" at bounding box center [418, 210] width 335 height 33
type input "[EMAIL_ADDRESS][DOMAIN_NAME]"
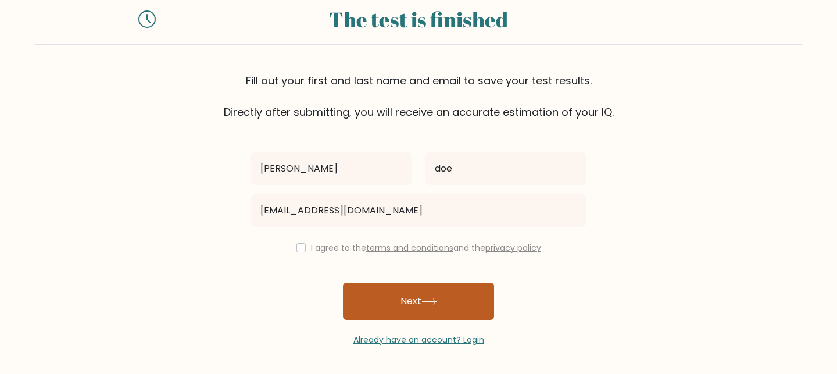
click at [404, 303] on button "Next" at bounding box center [418, 300] width 151 height 37
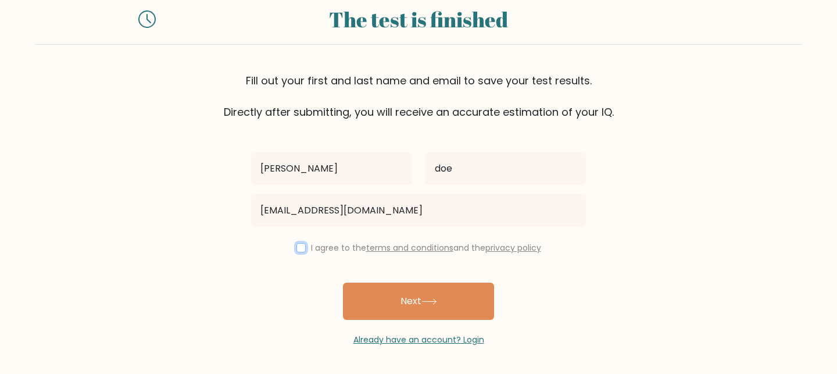
click at [297, 244] on input "checkbox" at bounding box center [300, 247] width 9 height 9
checkbox input "true"
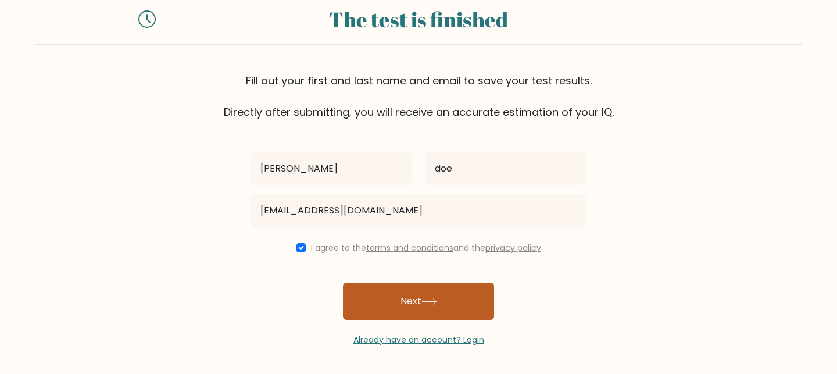
click at [420, 314] on button "Next" at bounding box center [418, 300] width 151 height 37
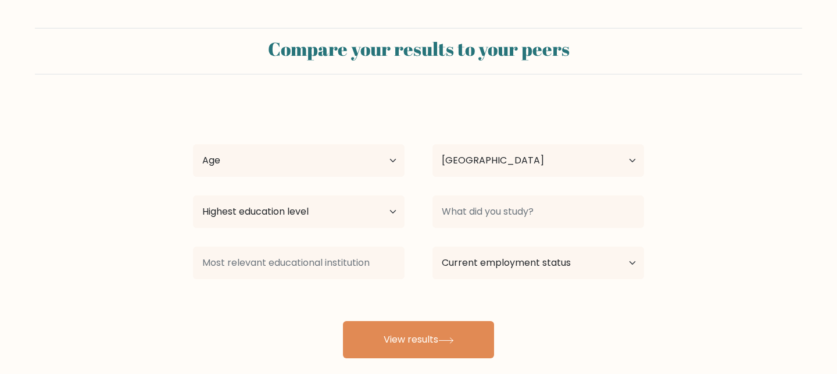
select select "PK"
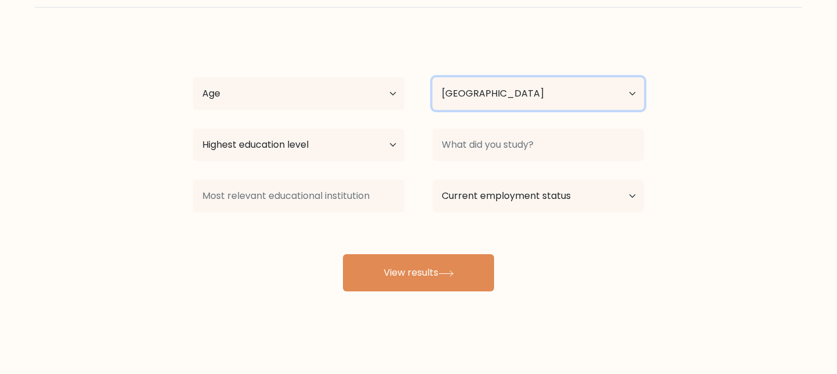
click at [477, 102] on select "Country [GEOGRAPHIC_DATA] [GEOGRAPHIC_DATA] [GEOGRAPHIC_DATA] [US_STATE] [GEOGR…" at bounding box center [538, 93] width 212 height 33
click at [278, 75] on div "Age Under [DEMOGRAPHIC_DATA] [DEMOGRAPHIC_DATA] [DEMOGRAPHIC_DATA] [DEMOGRAPHIC…" at bounding box center [298, 94] width 239 height 42
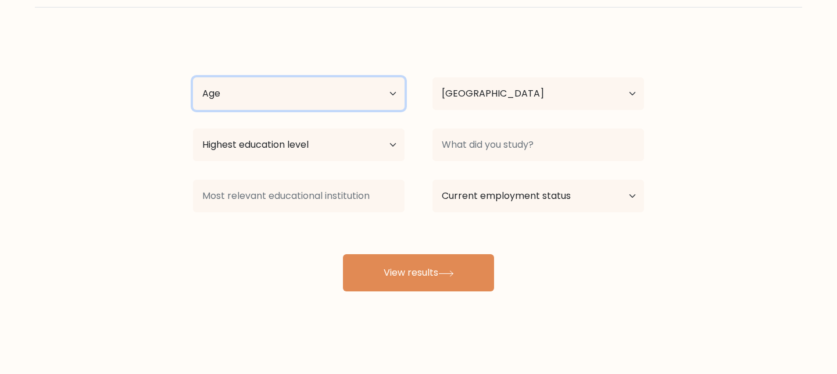
click at [316, 85] on select "Age Under [DEMOGRAPHIC_DATA] [DEMOGRAPHIC_DATA] [DEMOGRAPHIC_DATA] [DEMOGRAPHIC…" at bounding box center [299, 93] width 212 height 33
select select "18_24"
click at [193, 77] on select "Age Under [DEMOGRAPHIC_DATA] [DEMOGRAPHIC_DATA] [DEMOGRAPHIC_DATA] [DEMOGRAPHIC…" at bounding box center [299, 93] width 212 height 33
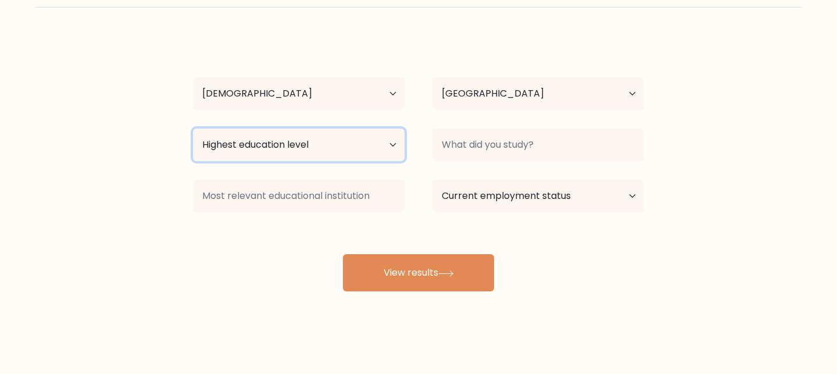
click at [320, 156] on select "Highest education level No schooling Primary Lower Secondary Upper Secondary Oc…" at bounding box center [299, 144] width 212 height 33
select select "upper_secondary"
click at [193, 128] on select "Highest education level No schooling Primary Lower Secondary Upper Secondary Oc…" at bounding box center [299, 144] width 212 height 33
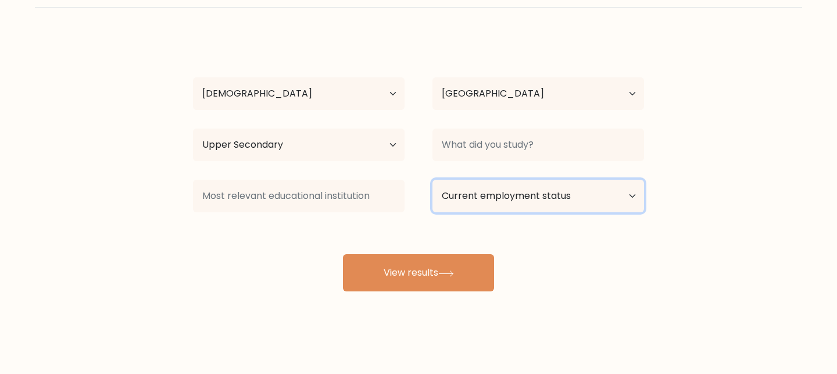
click at [488, 198] on select "Current employment status Employed Student Retired Other / prefer not to answer" at bounding box center [538, 196] width 212 height 33
select select "other"
click at [432, 180] on select "Current employment status Employed Student Retired Other / prefer not to answer" at bounding box center [538, 196] width 212 height 33
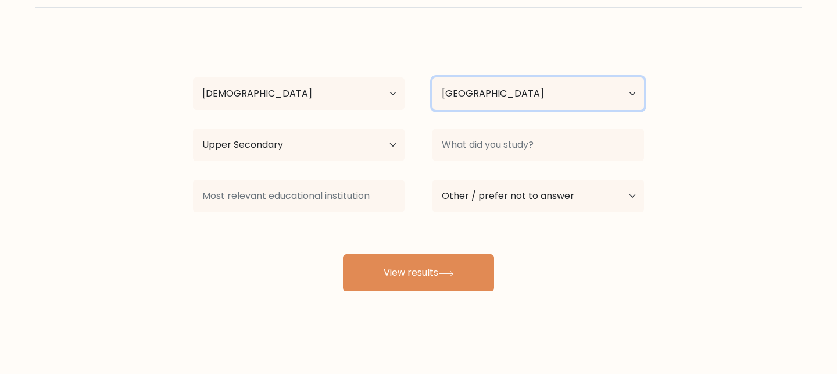
click at [490, 100] on select "Country [GEOGRAPHIC_DATA] [GEOGRAPHIC_DATA] [GEOGRAPHIC_DATA] [US_STATE] [GEOGR…" at bounding box center [538, 93] width 212 height 33
select select "US"
click at [432, 77] on select "Country [GEOGRAPHIC_DATA] [GEOGRAPHIC_DATA] [GEOGRAPHIC_DATA] [US_STATE] [GEOGR…" at bounding box center [538, 93] width 212 height 33
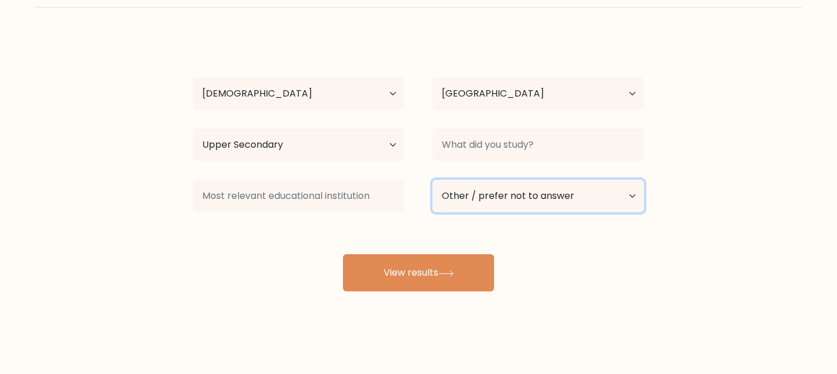
click at [510, 203] on select "Current employment status Employed Student Retired Other / prefer not to answer" at bounding box center [538, 196] width 212 height 33
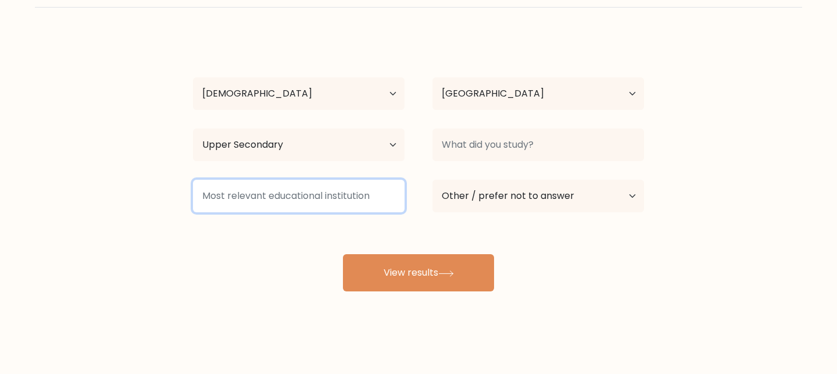
click at [260, 198] on input at bounding box center [299, 196] width 212 height 33
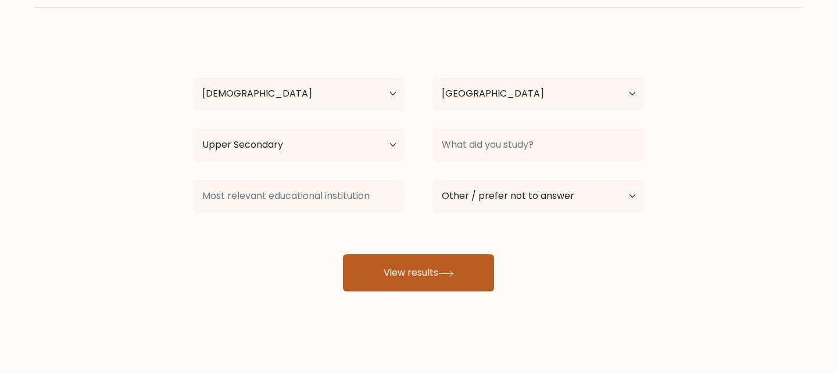
click at [379, 256] on button "View results" at bounding box center [418, 272] width 151 height 37
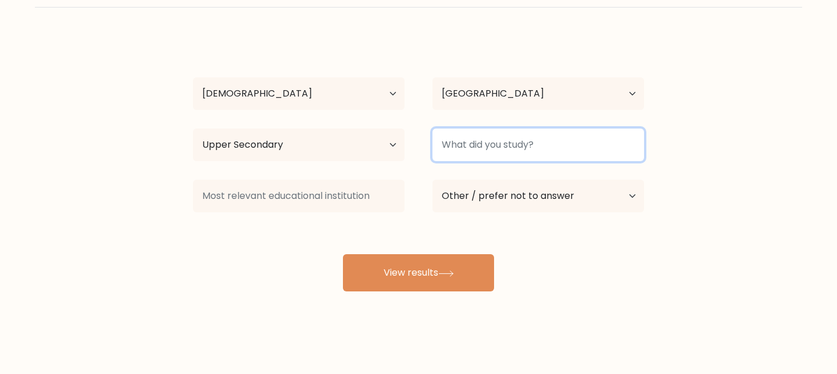
click at [460, 146] on input at bounding box center [538, 144] width 212 height 33
click at [446, 152] on input at bounding box center [538, 144] width 212 height 33
type input "f"
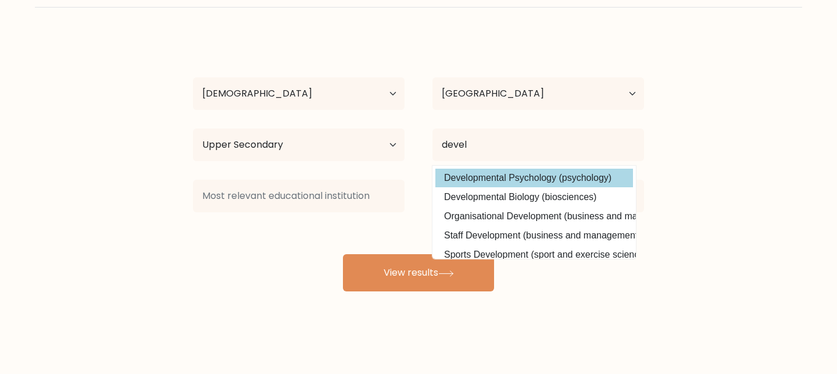
click at [569, 177] on option "Developmental Psychology (psychology)" at bounding box center [534, 178] width 198 height 19
type input "Developmental Psychology"
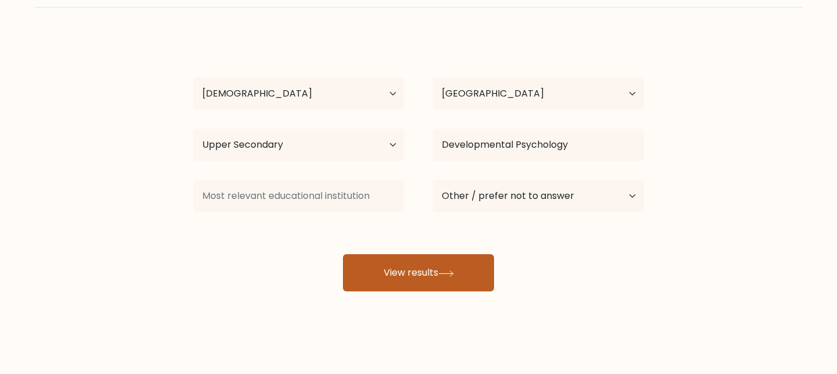
click at [428, 275] on button "View results" at bounding box center [418, 272] width 151 height 37
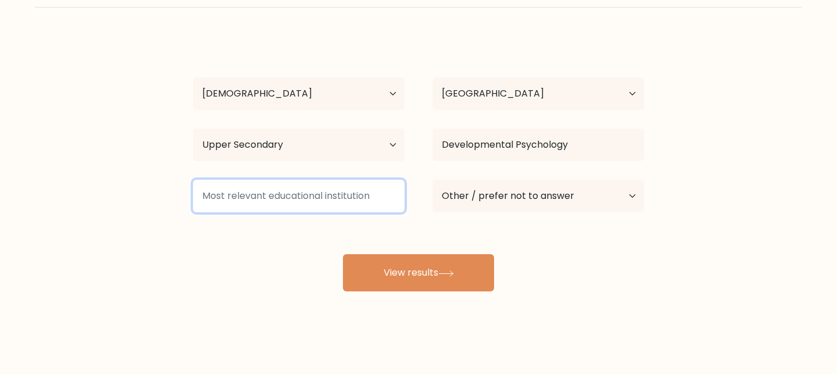
click at [278, 187] on input at bounding box center [299, 196] width 212 height 33
click at [367, 201] on input at bounding box center [299, 196] width 212 height 33
type input "brooklyn tech"
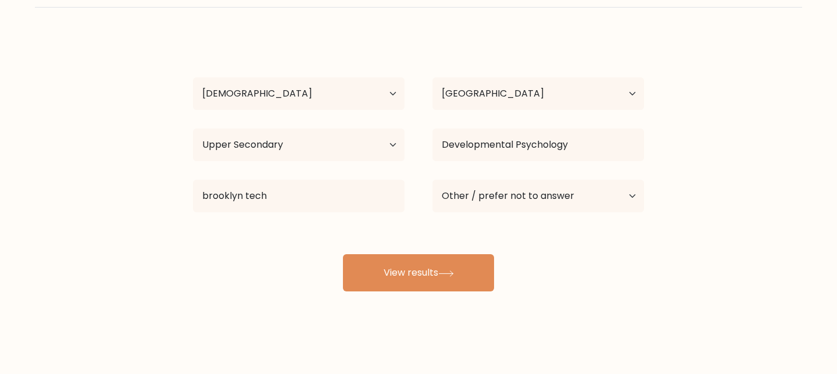
click at [435, 313] on div "Compare your results to your peers [PERSON_NAME] Age Under [DEMOGRAPHIC_DATA] […" at bounding box center [418, 153] width 837 height 440
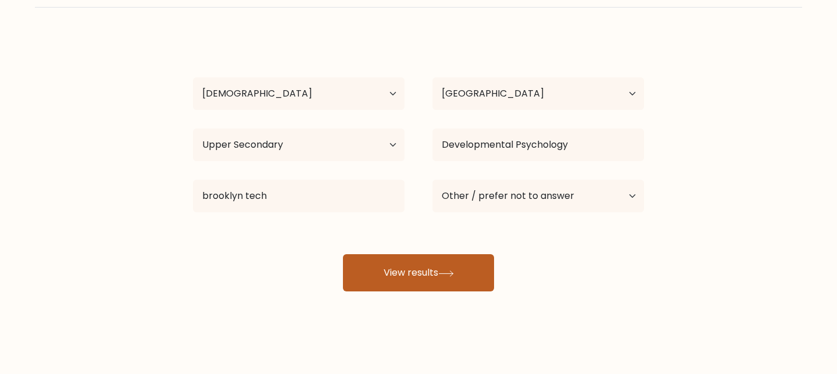
click at [435, 278] on button "View results" at bounding box center [418, 272] width 151 height 37
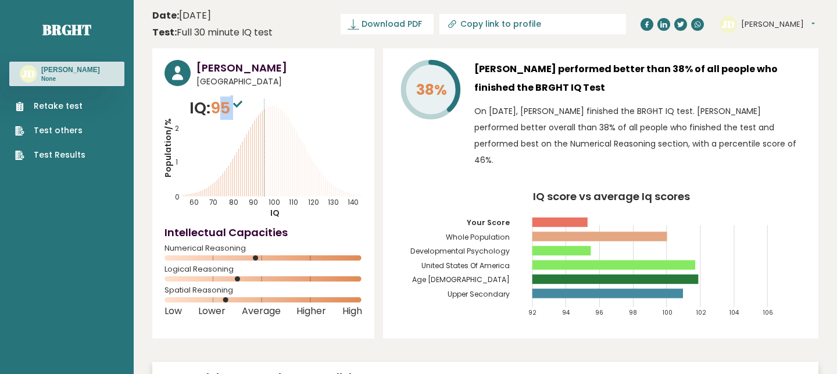
drag, startPoint x: 220, startPoint y: 117, endPoint x: 248, endPoint y: 113, distance: 28.2
click at [245, 113] on span "95" at bounding box center [227, 108] width 35 height 22
click at [229, 123] on icon "Population/% IQ 0 1 2 60 70 80 90 100 110 120 130 140" at bounding box center [263, 157] width 198 height 122
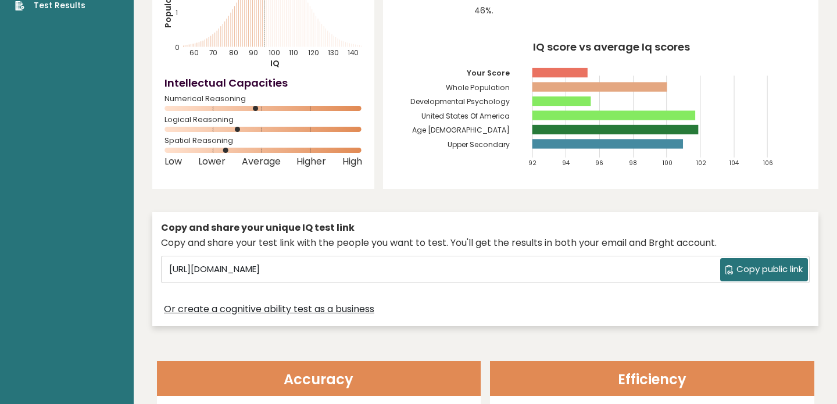
scroll to position [131, 0]
